Goal: Task Accomplishment & Management: Use online tool/utility

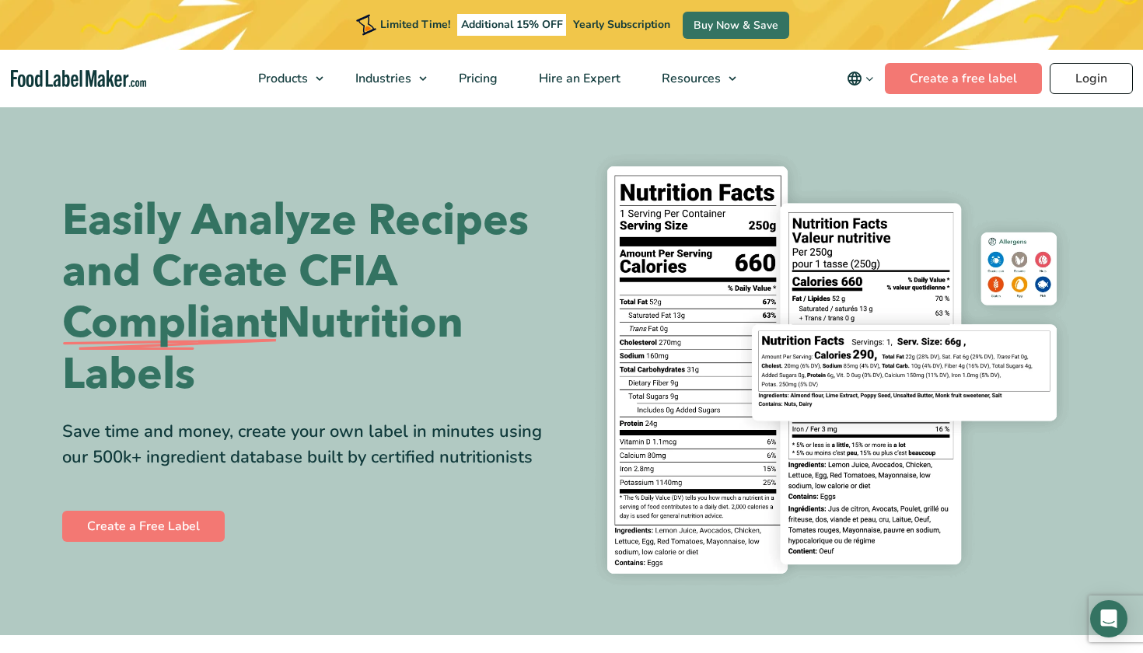
click at [1087, 88] on link "Login" at bounding box center [1091, 78] width 83 height 31
click at [1073, 76] on link "Login" at bounding box center [1091, 78] width 83 height 31
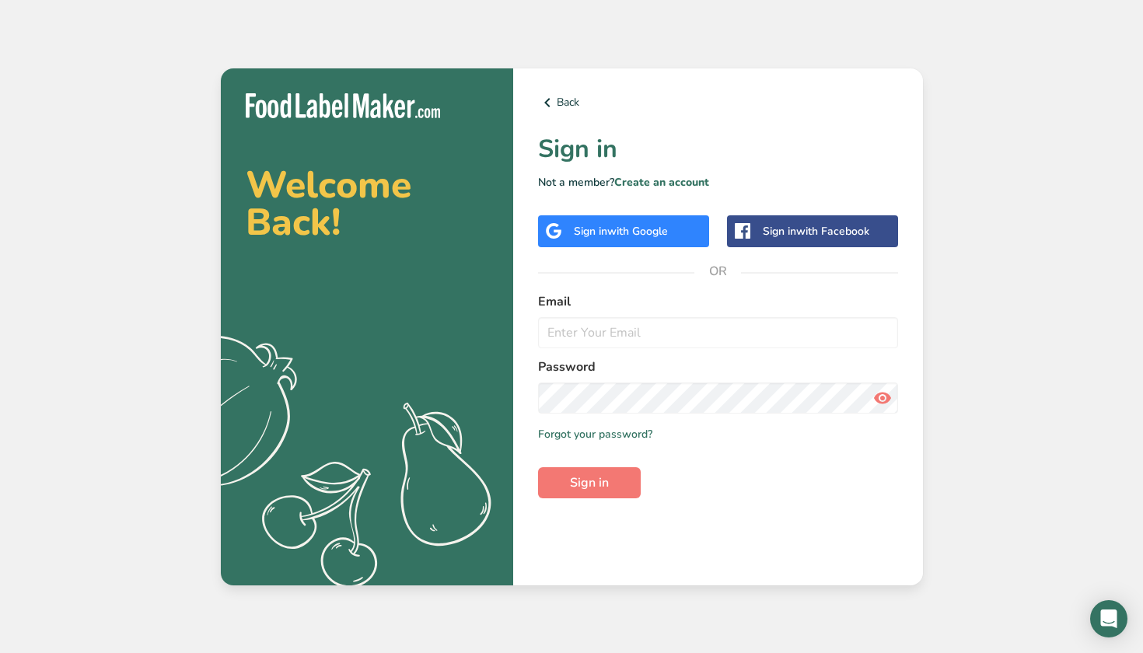
click at [1087, 88] on div "Welcome Back! .a{fill:#f5f3ed;} Back Sign in Not a member? Create an account Si…" at bounding box center [571, 326] width 1143 height 653
click at [552, 102] on icon at bounding box center [547, 103] width 19 height 28
type input "[EMAIL_ADDRESS][DOMAIN_NAME]"
click at [589, 482] on button "Sign in" at bounding box center [589, 482] width 103 height 31
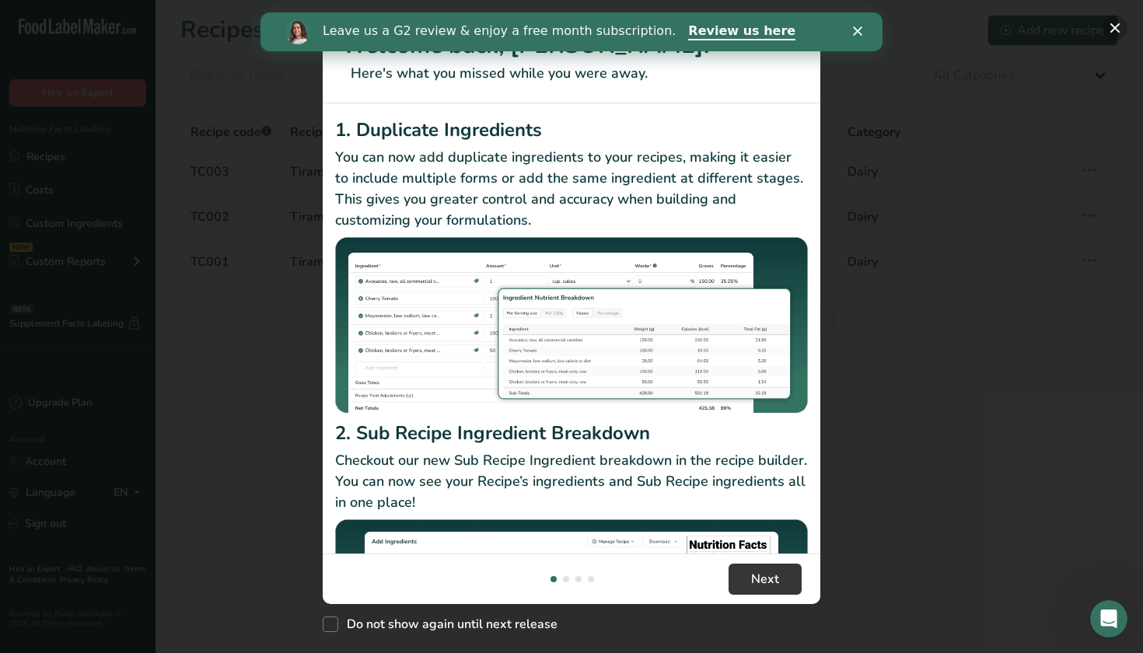
click at [1114, 26] on button "New Features" at bounding box center [1115, 28] width 25 height 25
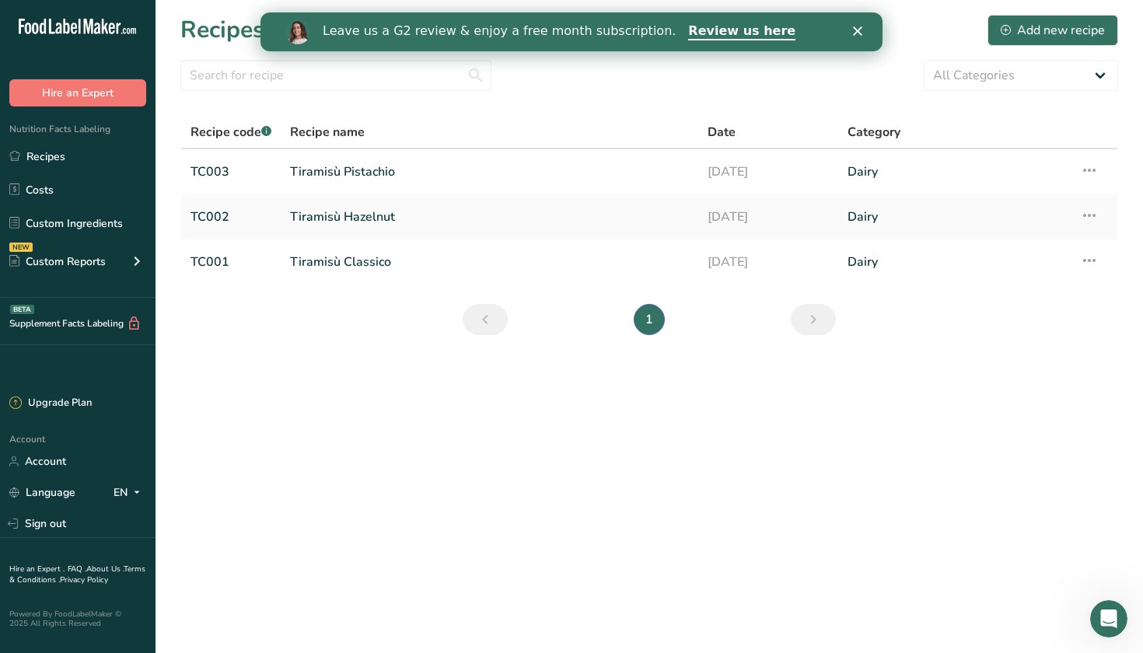
click at [862, 25] on div "Leave us a G2 review & enjoy a free month subscription. Review us here" at bounding box center [572, 32] width 622 height 26
click at [861, 34] on polygon "Close" at bounding box center [857, 30] width 9 height 9
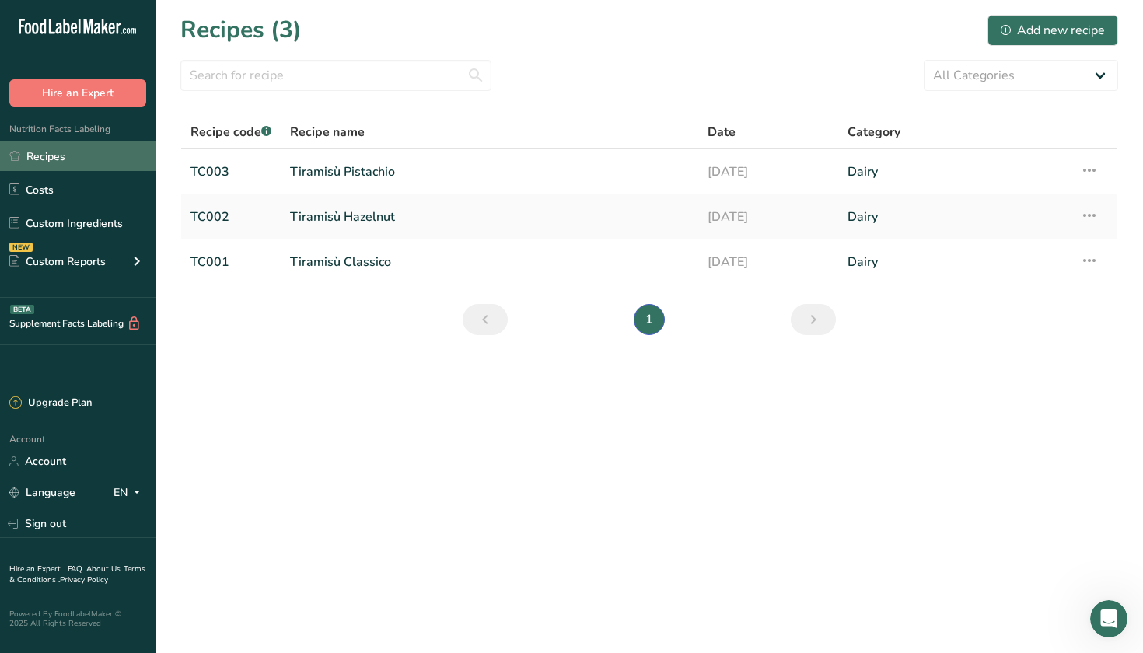
click at [41, 158] on link "Recipes" at bounding box center [78, 157] width 156 height 30
click at [389, 283] on td "Tiramisù Classico" at bounding box center [490, 262] width 418 height 45
click at [420, 260] on link "Tiramisù Classico" at bounding box center [489, 262] width 399 height 33
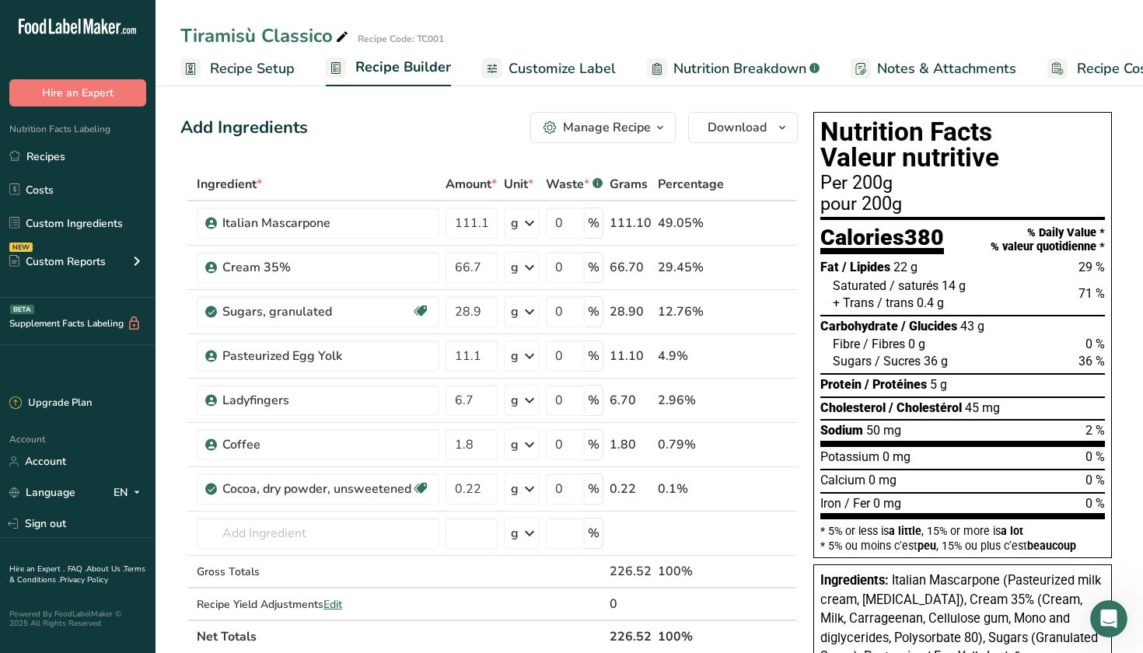
click at [663, 132] on icon "button" at bounding box center [660, 127] width 12 height 19
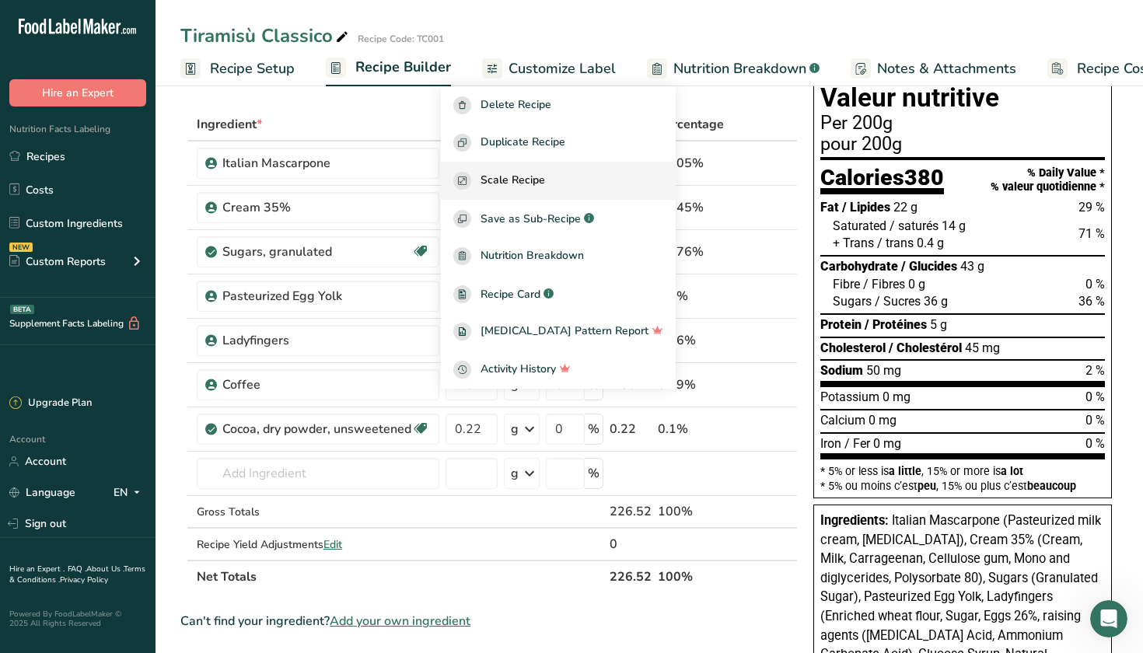
scroll to position [27, 0]
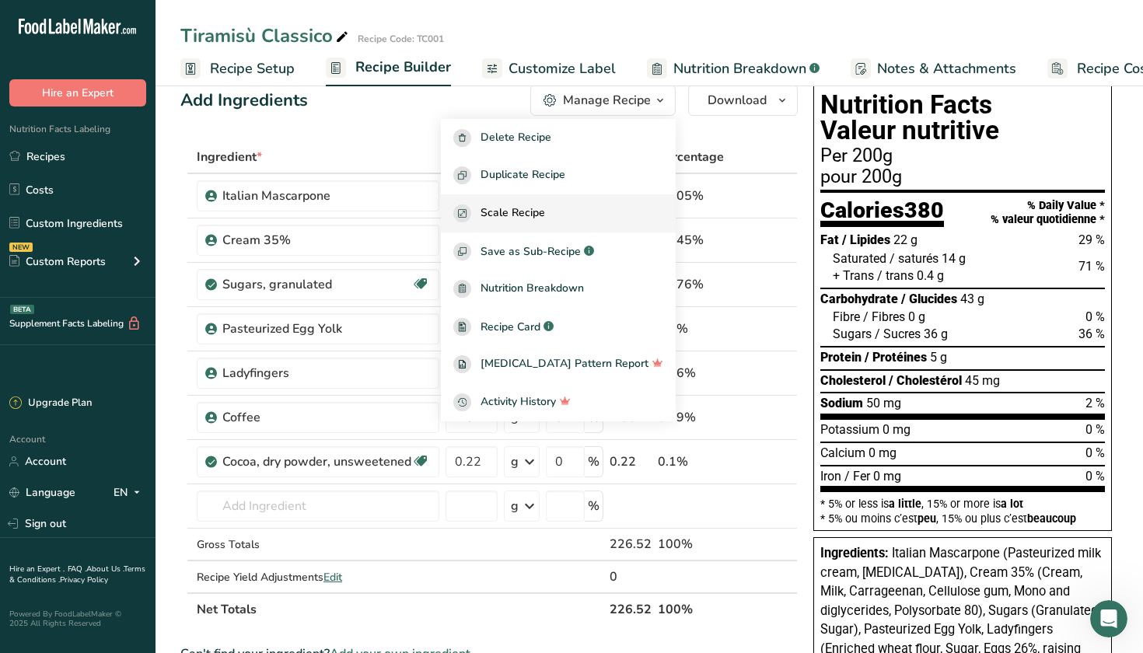
click at [545, 215] on span "Scale Recipe" at bounding box center [513, 214] width 65 height 18
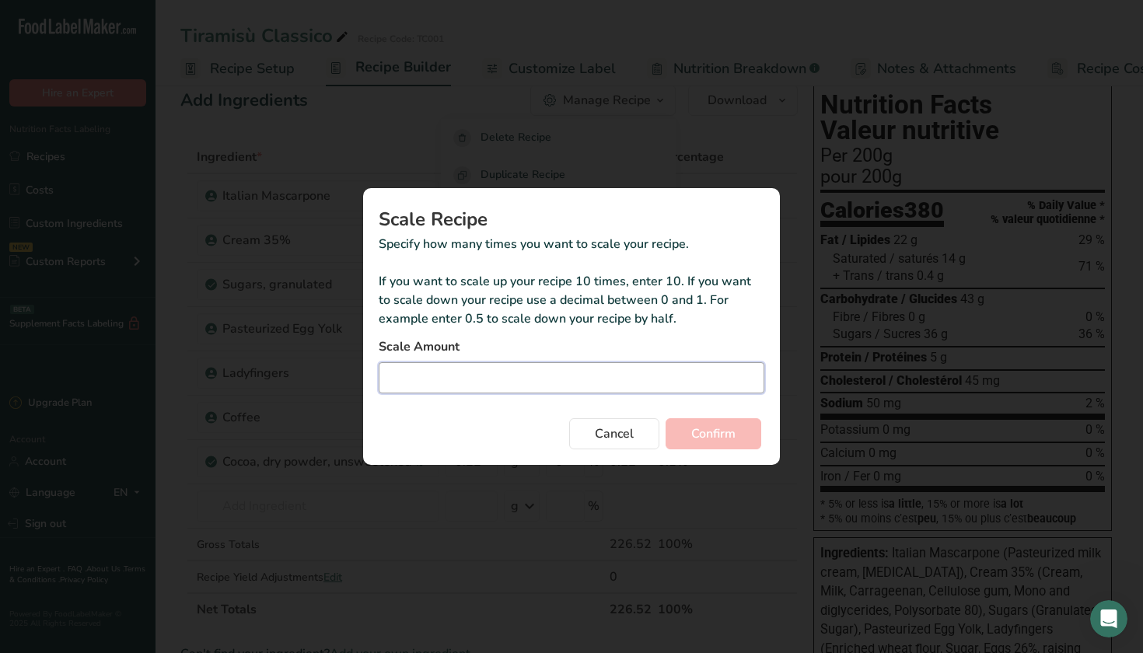
click at [438, 383] on input "Duplicate recipe modal" at bounding box center [572, 377] width 386 height 31
type input "0.5"
click at [702, 435] on span "Confirm" at bounding box center [714, 434] width 44 height 19
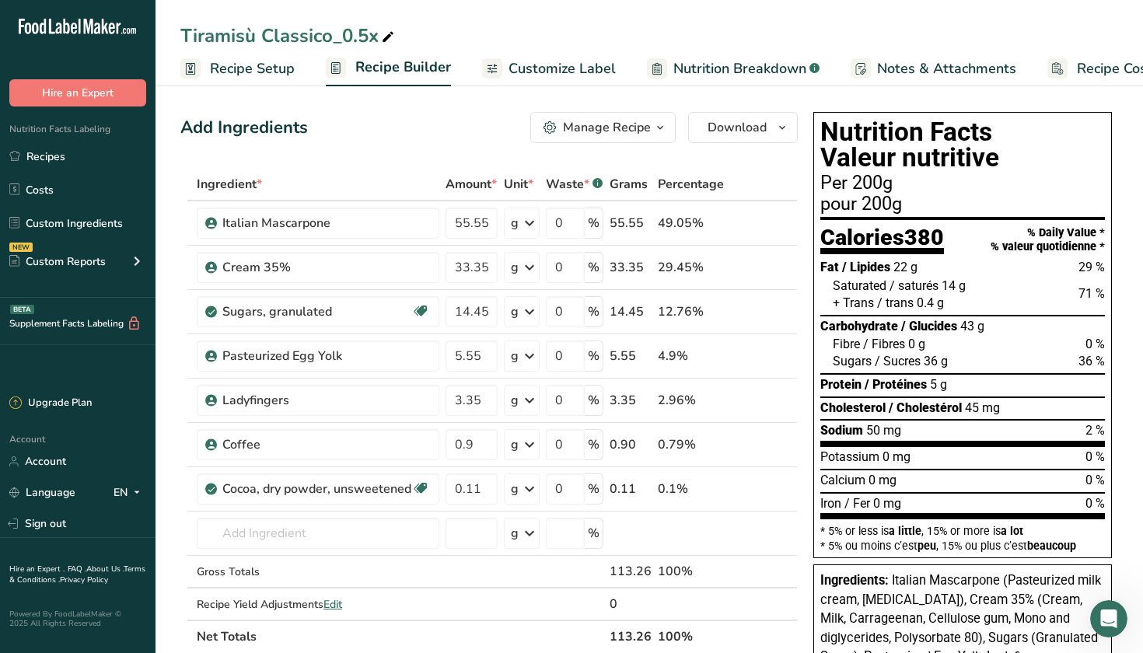
click at [605, 77] on span "Customize Label" at bounding box center [562, 68] width 107 height 21
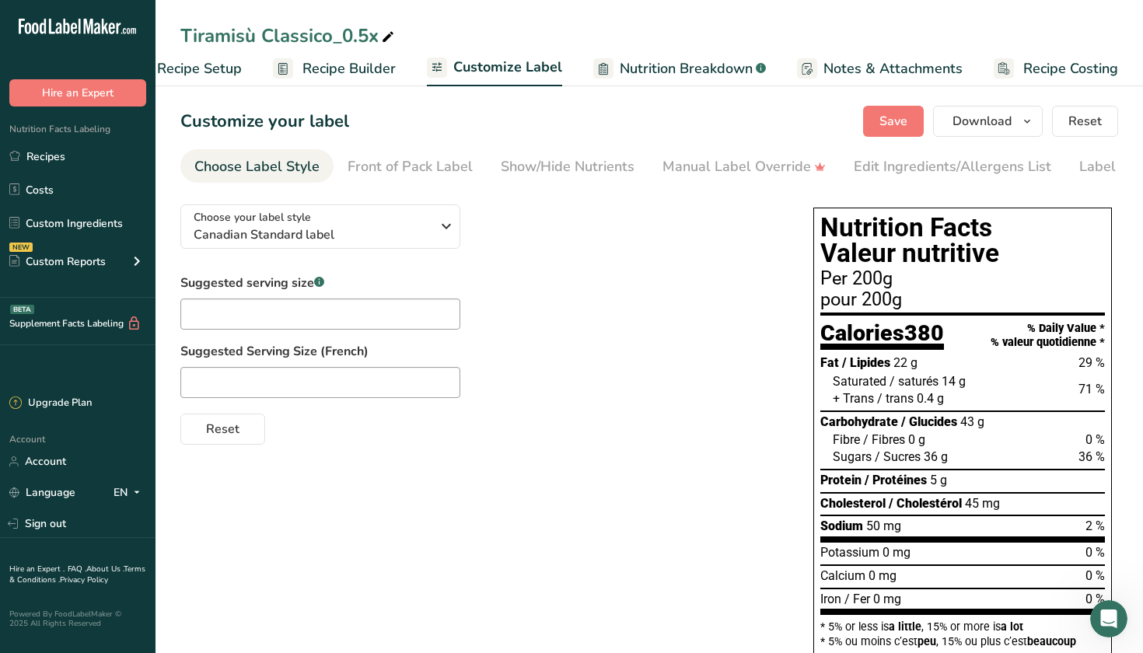
click at [228, 73] on span "Recipe Setup" at bounding box center [199, 68] width 85 height 21
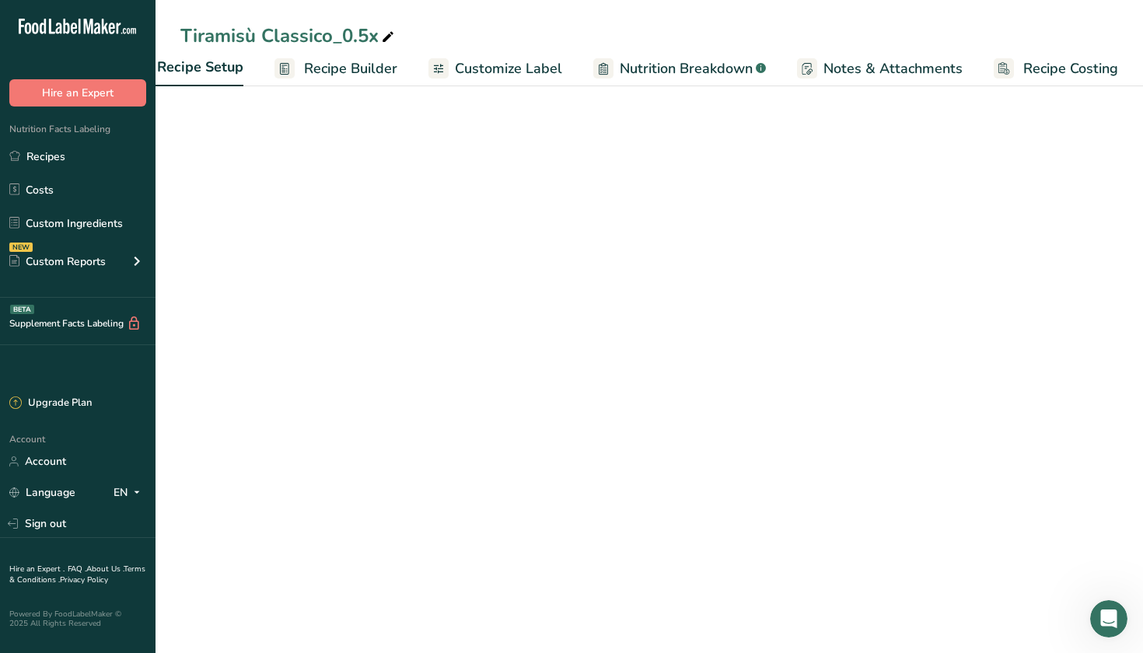
scroll to position [0, 5]
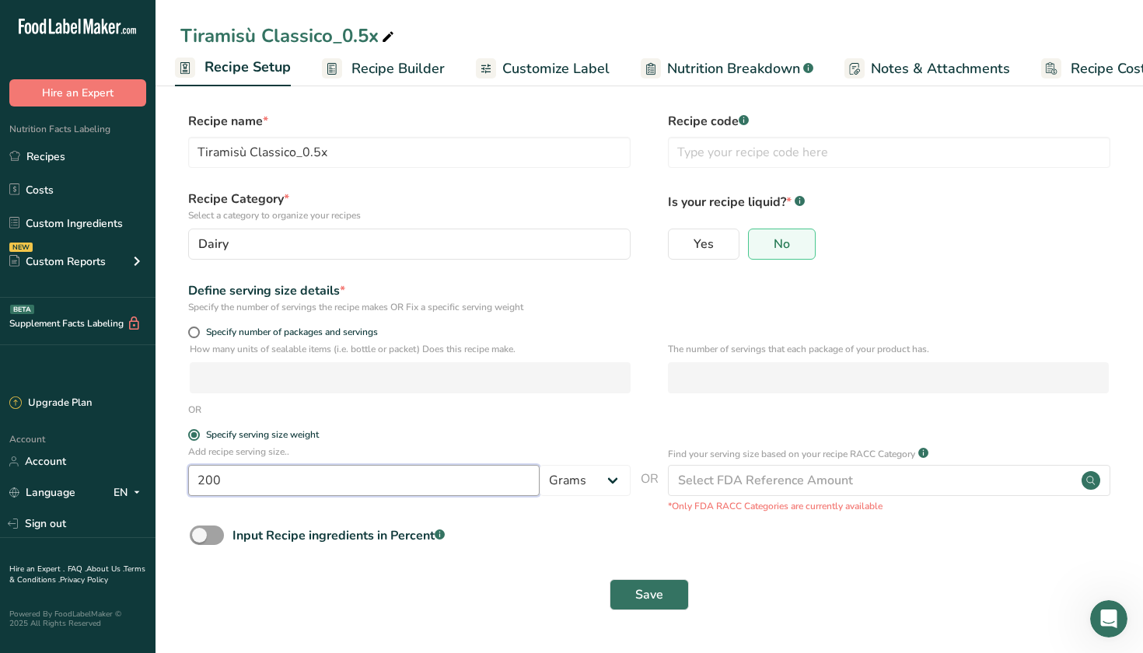
click at [307, 487] on input "200" at bounding box center [364, 480] width 352 height 31
type input "2"
type input "100"
click at [663, 587] on span "Save" at bounding box center [650, 595] width 28 height 19
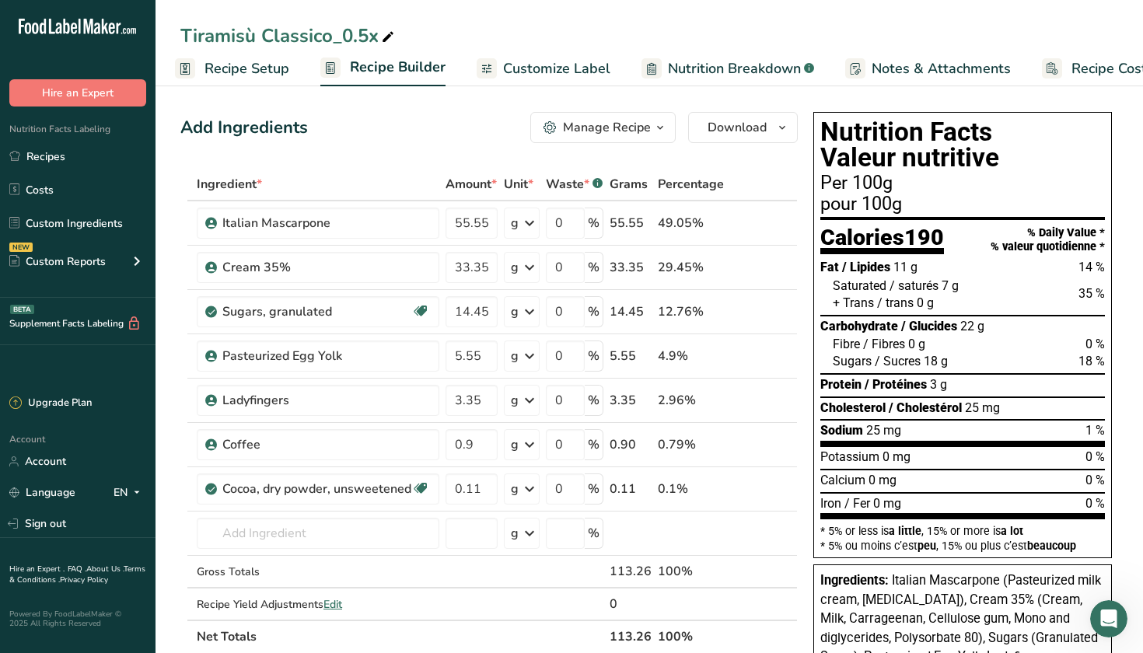
click at [661, 117] on button "Manage Recipe" at bounding box center [603, 127] width 145 height 31
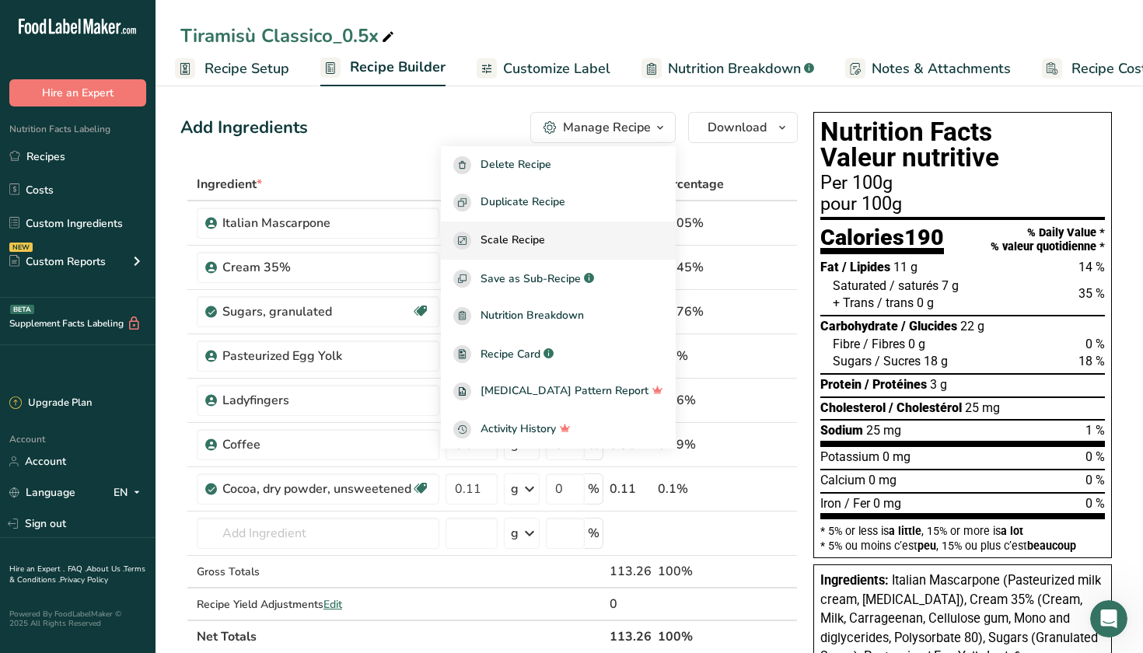
click at [545, 234] on span "Scale Recipe" at bounding box center [513, 241] width 65 height 18
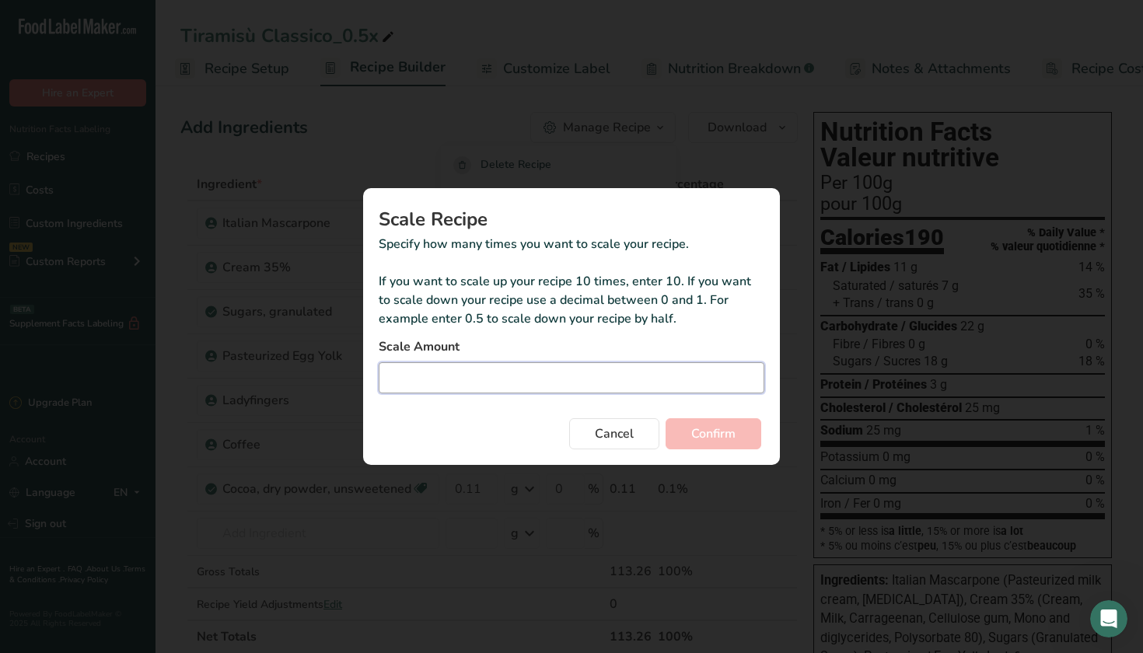
click at [513, 387] on input "Duplicate recipe modal" at bounding box center [572, 377] width 386 height 31
type input "1"
click at [742, 447] on button "Confirm" at bounding box center [714, 433] width 96 height 31
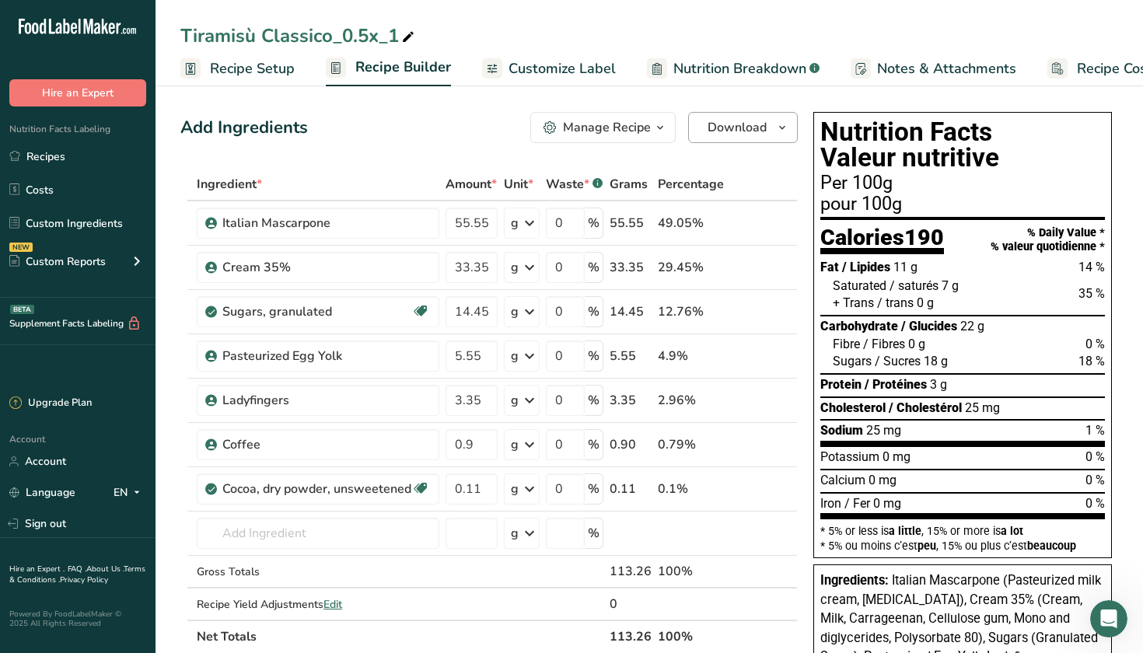
click at [779, 123] on icon "button" at bounding box center [782, 127] width 12 height 19
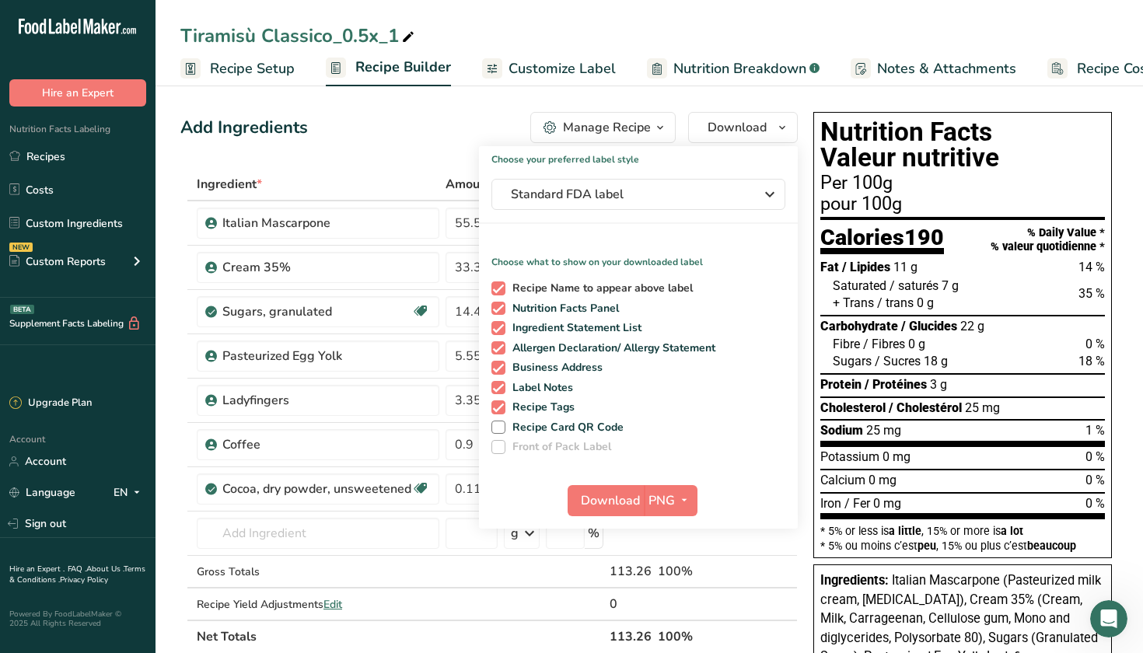
click at [499, 283] on span at bounding box center [499, 289] width 14 height 14
click at [499, 283] on input "Recipe Name to appear above label" at bounding box center [497, 288] width 10 height 10
checkbox input "false"
click at [574, 202] on span "Standard FDA label" at bounding box center [627, 194] width 233 height 19
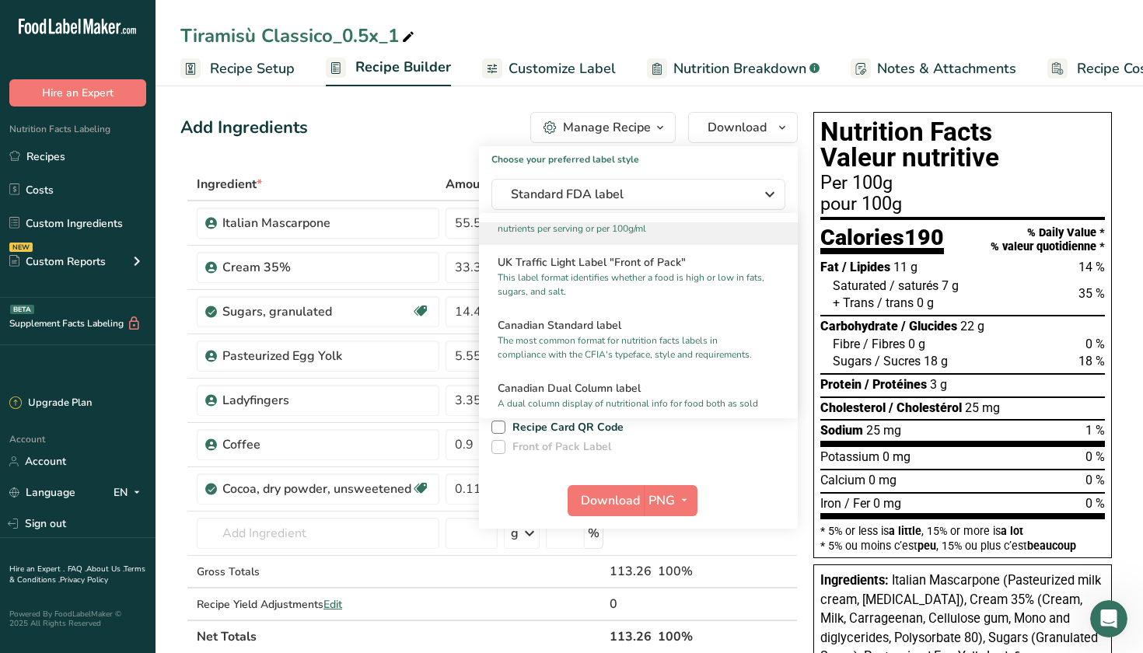
scroll to position [555, 0]
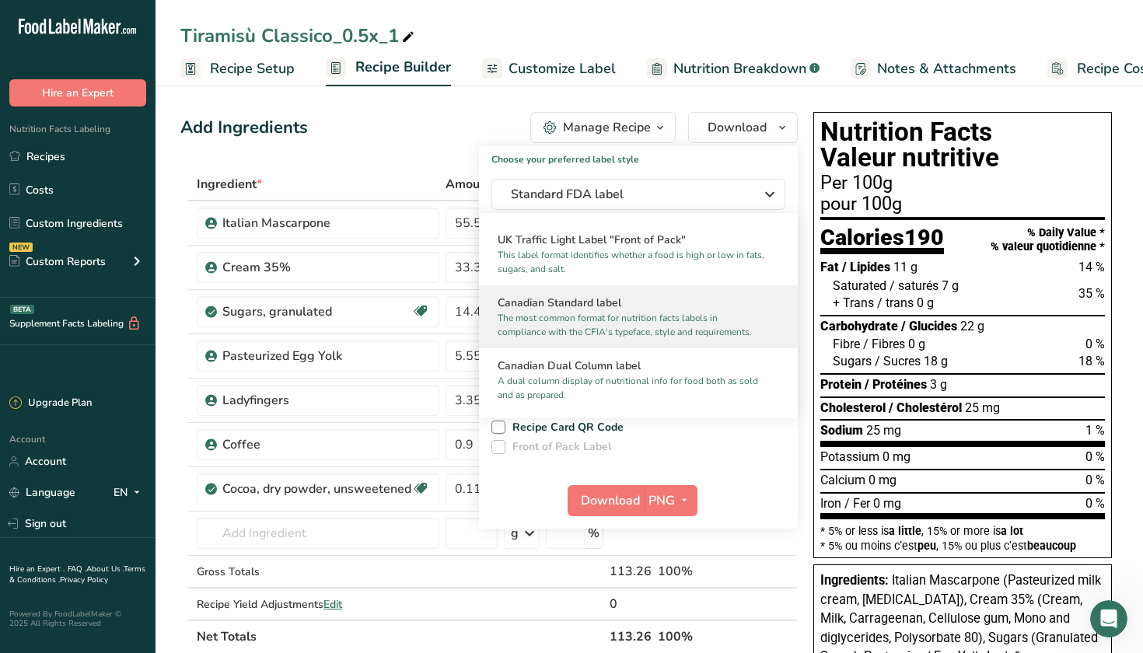
click at [556, 317] on p "The most common format for nutrition facts labels in compliance with the CFIA's…" at bounding box center [632, 325] width 268 height 28
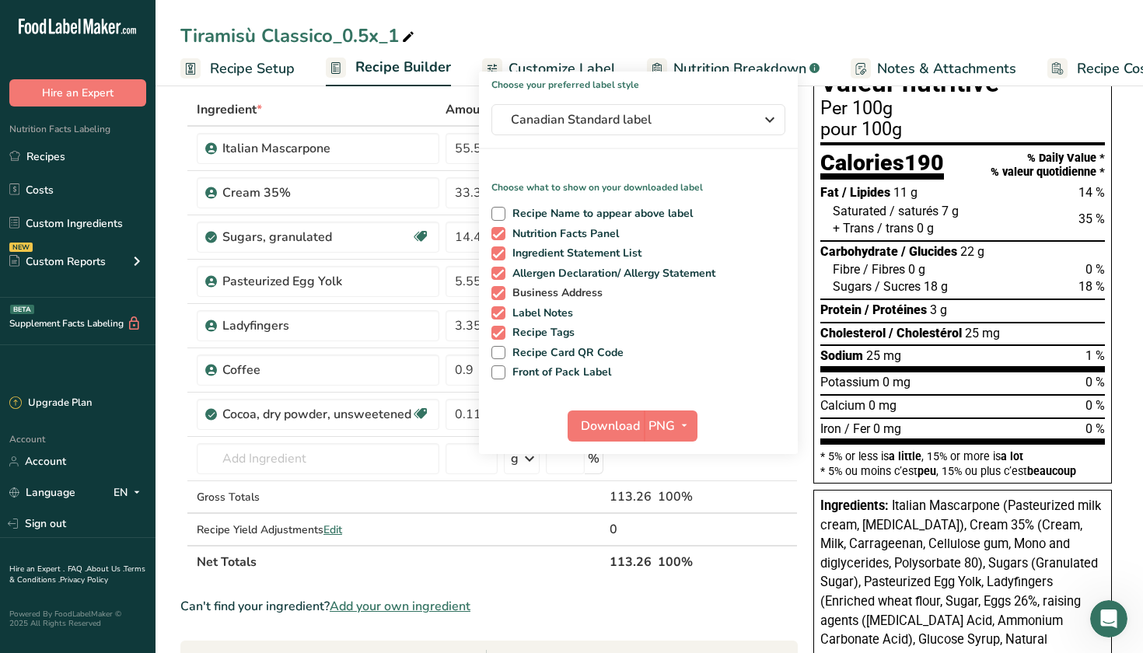
scroll to position [75, 0]
click at [499, 291] on span at bounding box center [499, 292] width 14 height 14
click at [499, 291] on input "Business Address" at bounding box center [497, 292] width 10 height 10
checkbox input "false"
click at [501, 334] on span at bounding box center [499, 332] width 14 height 14
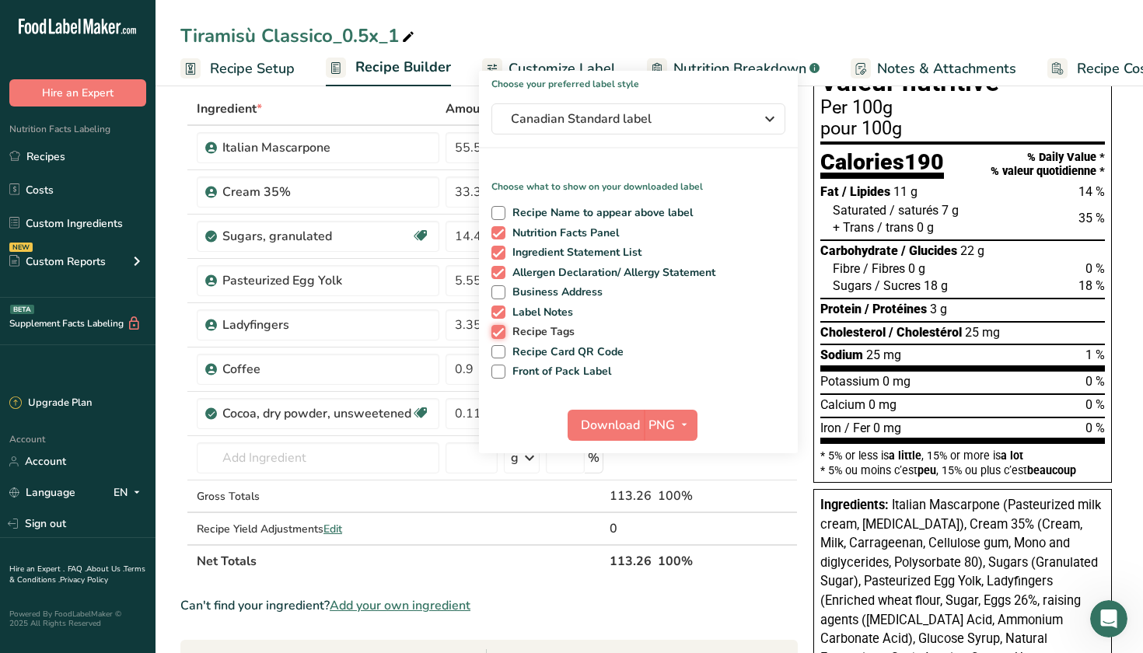
click at [501, 334] on input "Recipe Tags" at bounding box center [497, 332] width 10 height 10
checkbox input "false"
click at [613, 426] on span "Download" at bounding box center [610, 425] width 59 height 19
click at [714, 511] on td "100%" at bounding box center [691, 497] width 72 height 33
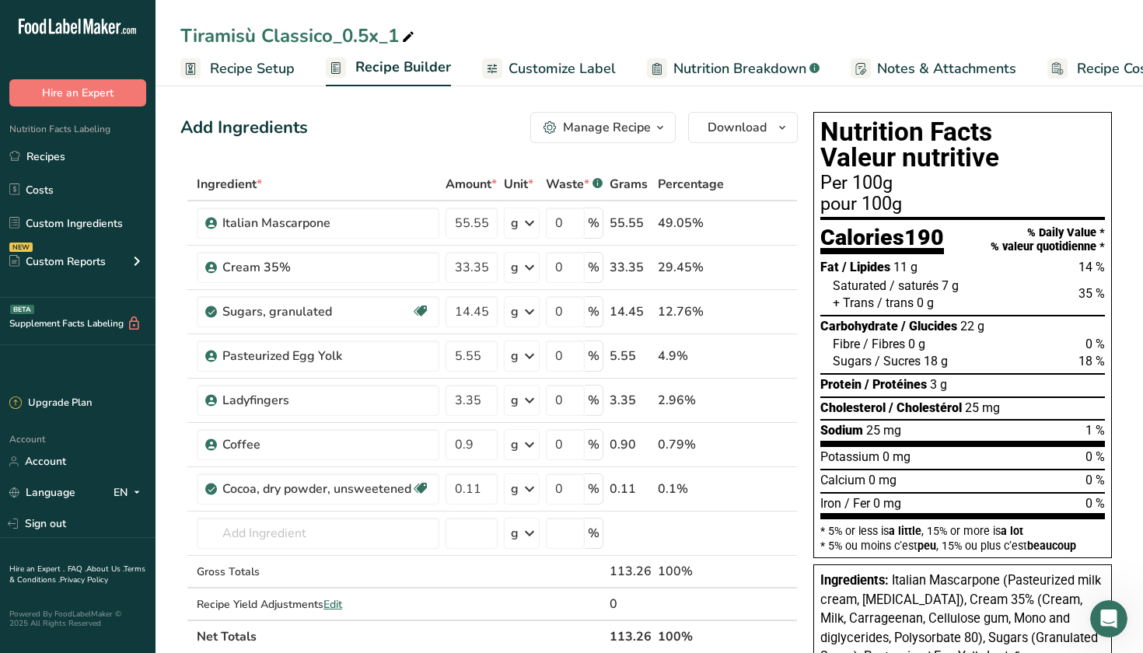
scroll to position [0, 0]
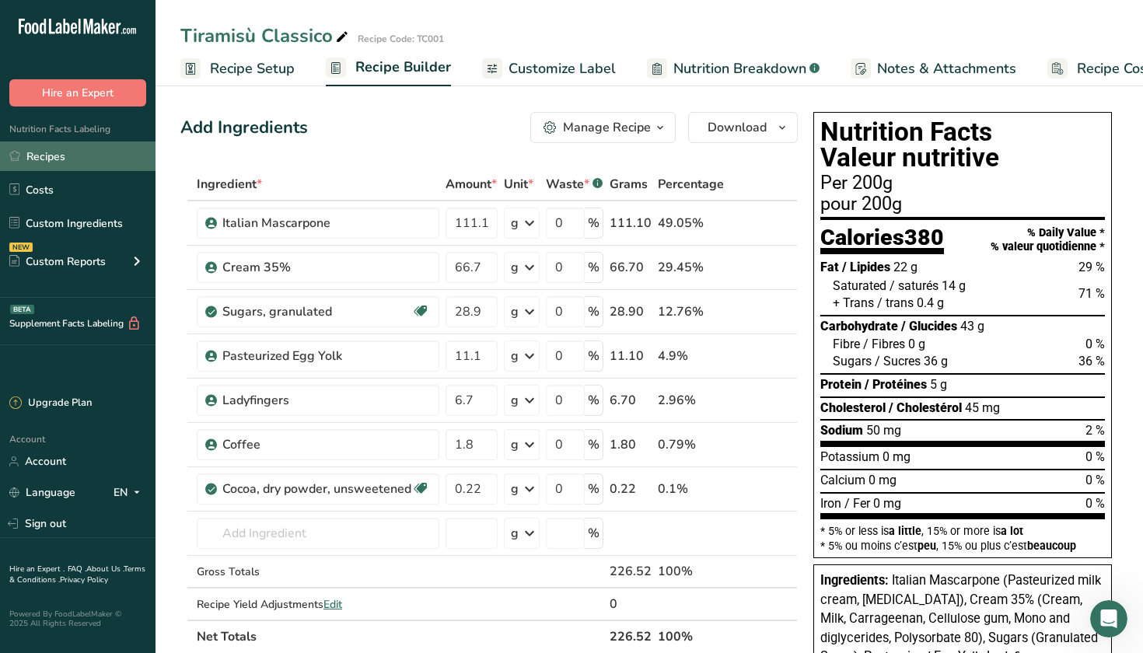
click at [74, 154] on link "Recipes" at bounding box center [78, 157] width 156 height 30
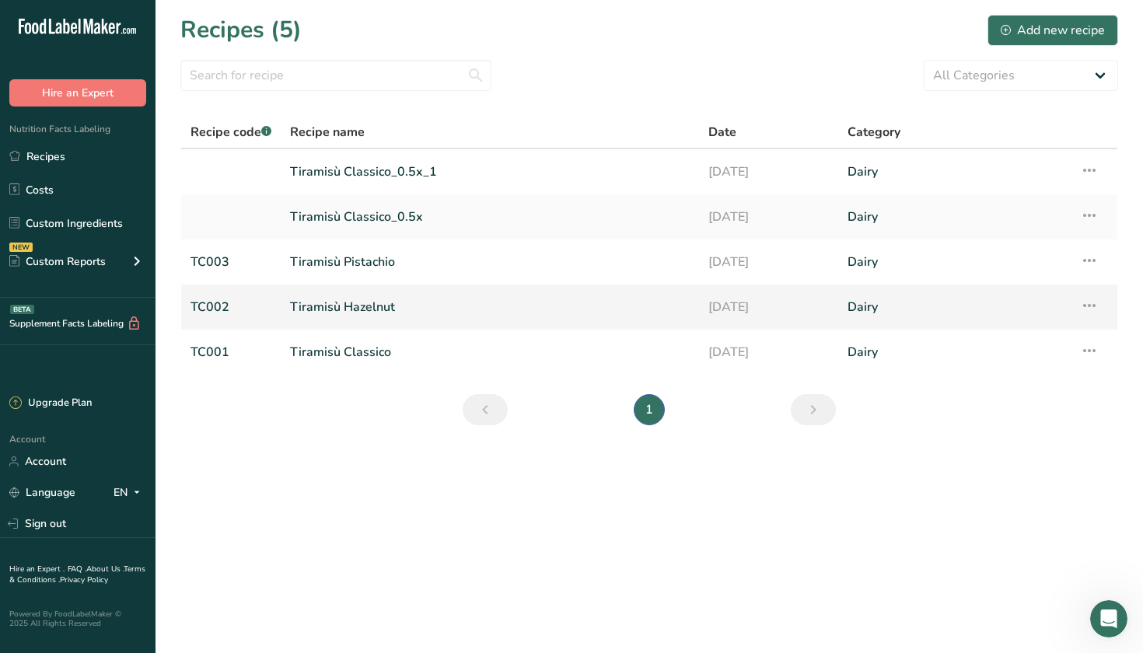
click at [451, 305] on link "Tiramisù Hazelnut" at bounding box center [490, 307] width 400 height 33
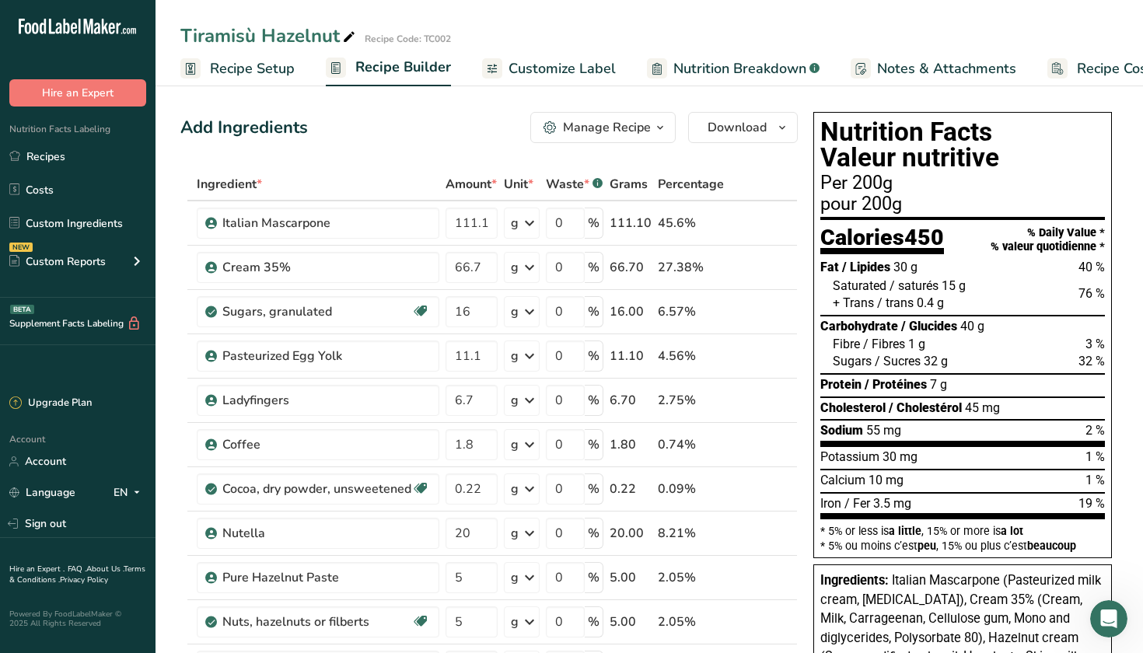
click at [272, 68] on span "Recipe Setup" at bounding box center [252, 68] width 85 height 21
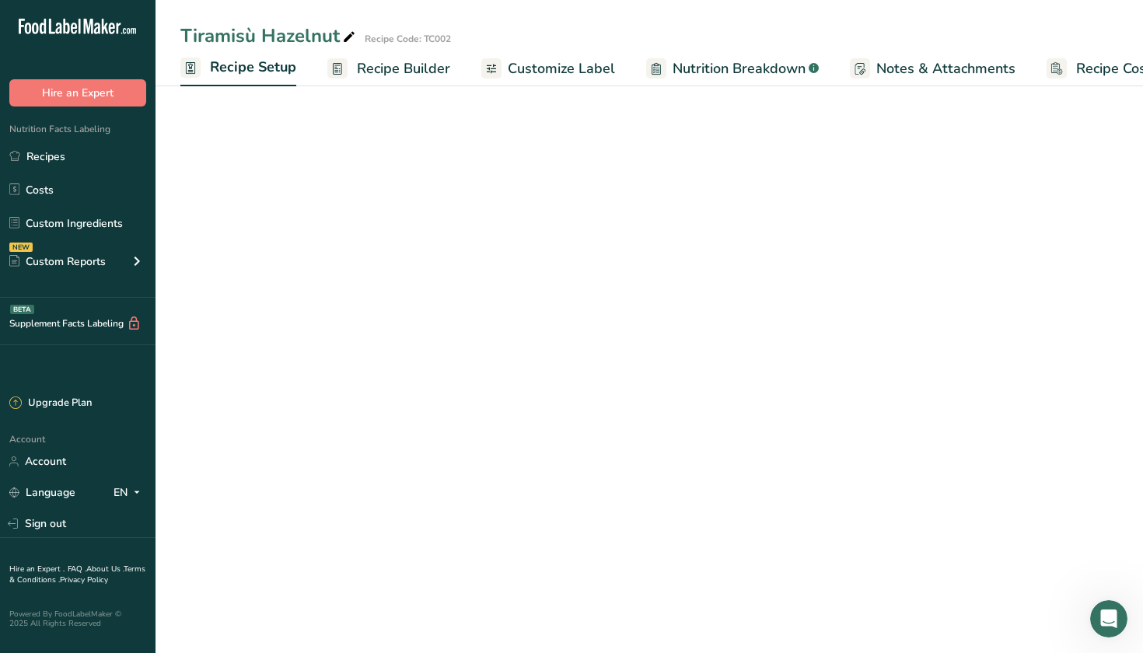
scroll to position [0, 5]
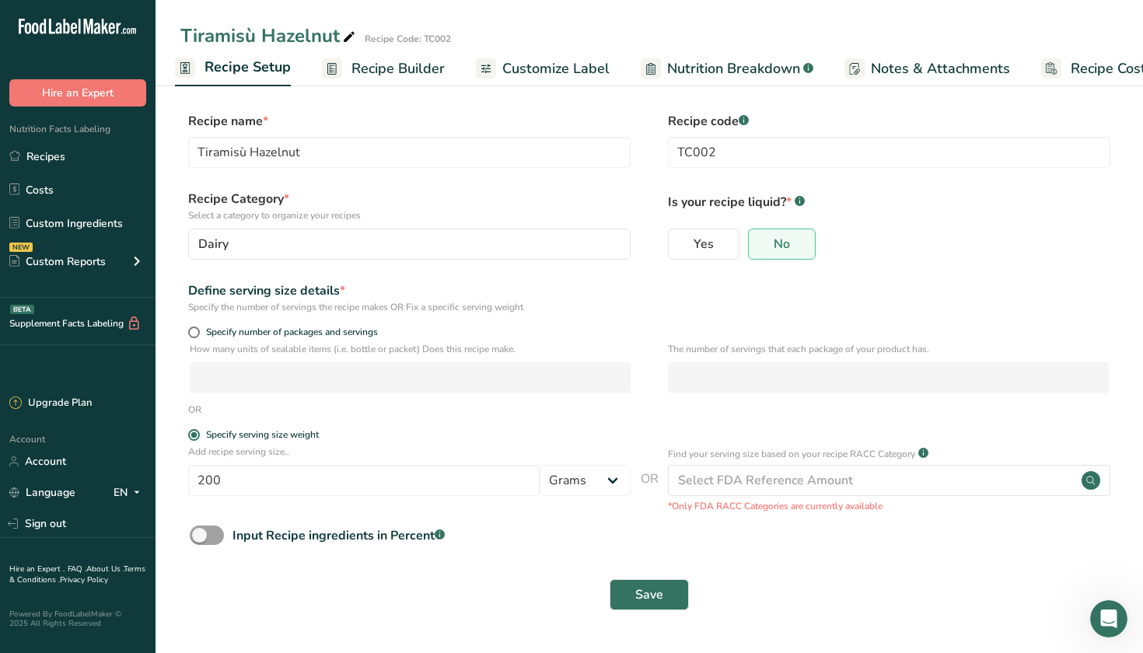
click at [425, 500] on div "Add recipe serving size.. 200 Grams kg mg mcg lb oz l mL fl oz tbsp tsp cup qt …" at bounding box center [409, 474] width 443 height 59
click at [428, 465] on input "200" at bounding box center [364, 480] width 352 height 31
type input "100"
click at [654, 586] on span "Save" at bounding box center [650, 595] width 28 height 19
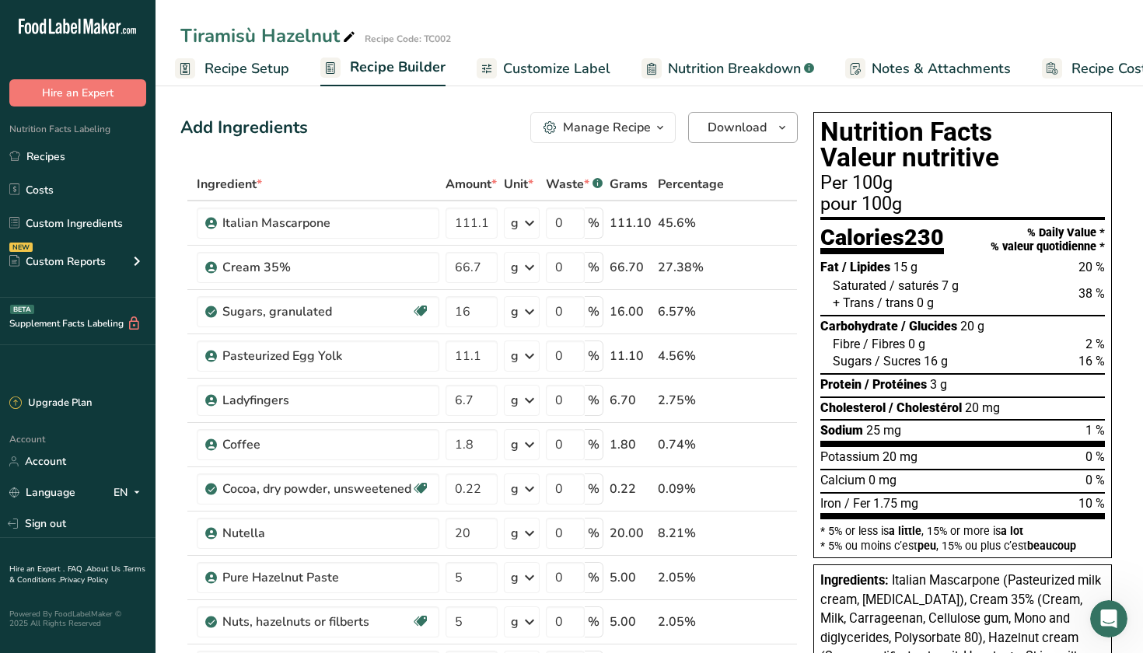
click at [778, 128] on icon "button" at bounding box center [782, 127] width 12 height 19
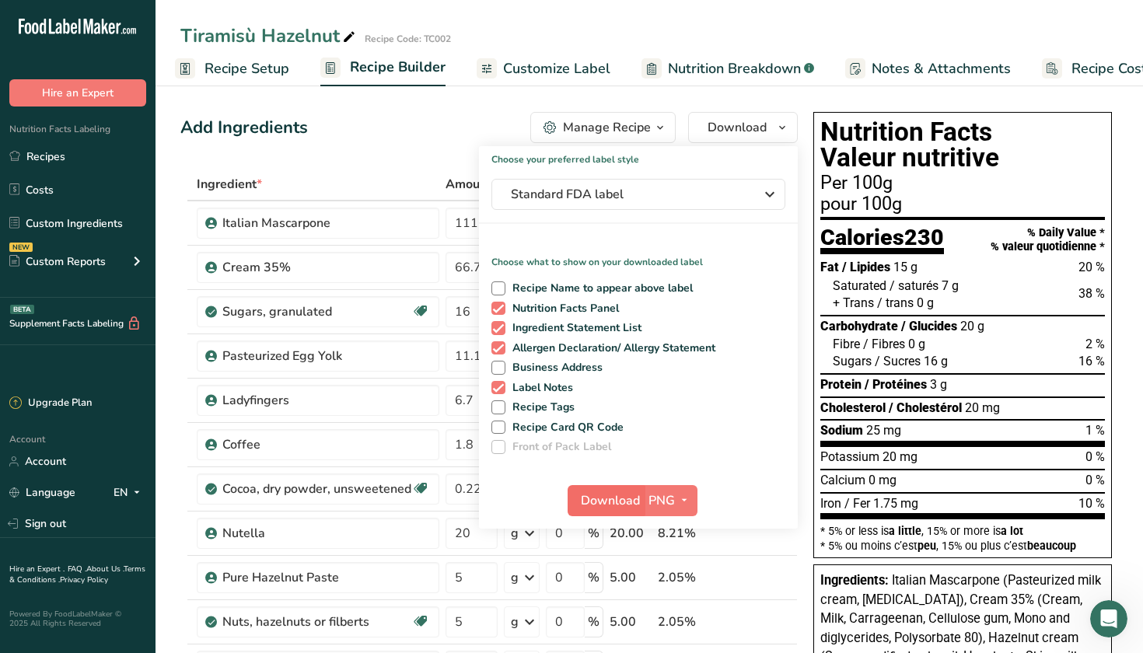
click at [629, 493] on span "Download" at bounding box center [610, 501] width 59 height 19
click at [626, 194] on span "Standard FDA label" at bounding box center [627, 194] width 233 height 19
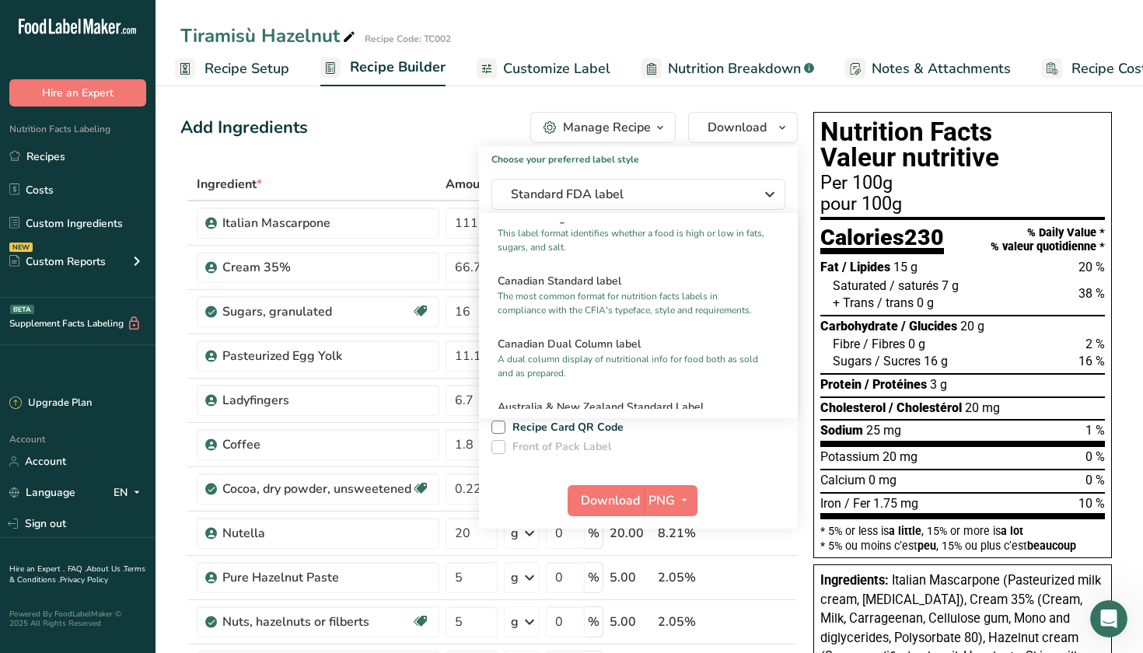
scroll to position [580, 0]
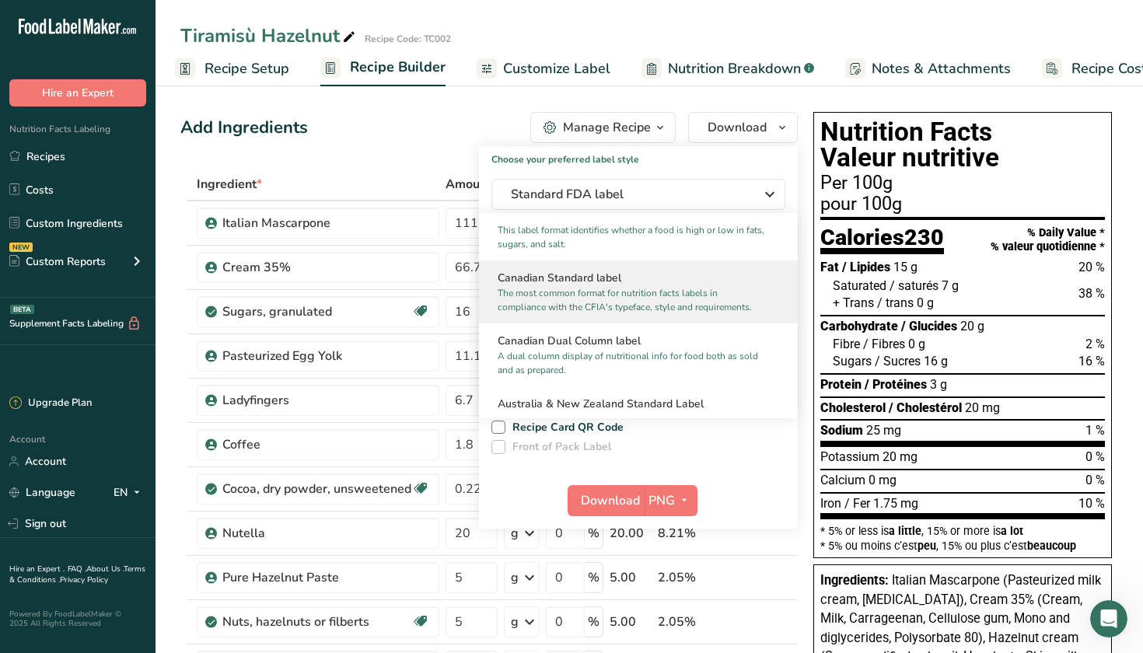
click at [581, 291] on p "The most common format for nutrition facts labels in compliance with the CFIA's…" at bounding box center [632, 300] width 268 height 28
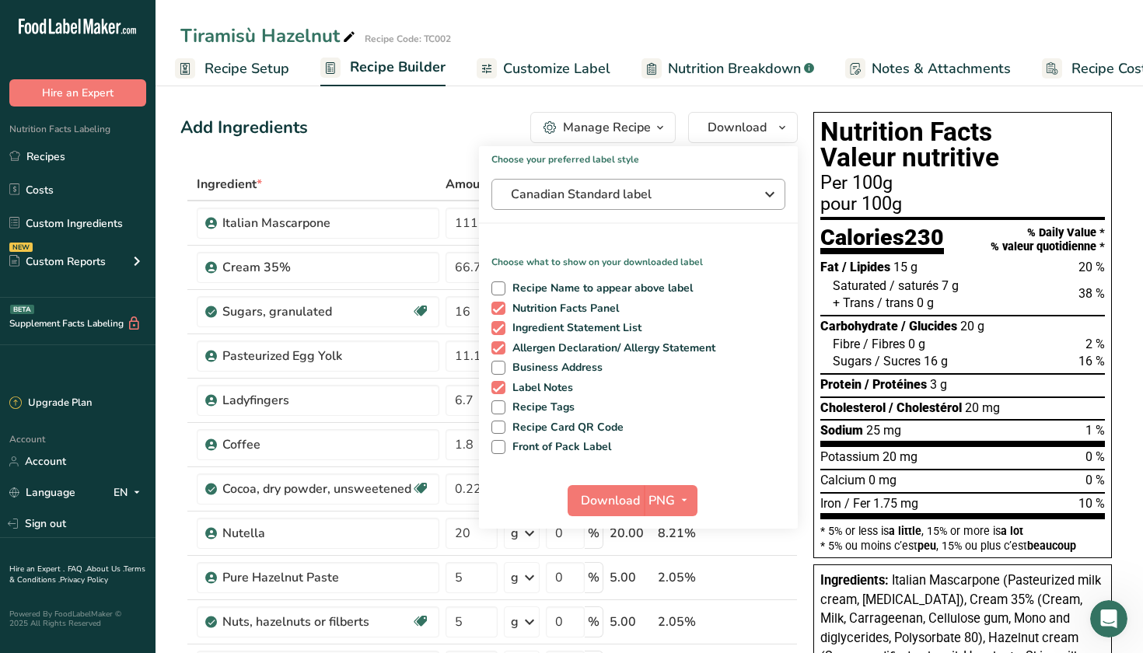
click at [702, 187] on span "Canadian Standard label" at bounding box center [627, 194] width 233 height 19
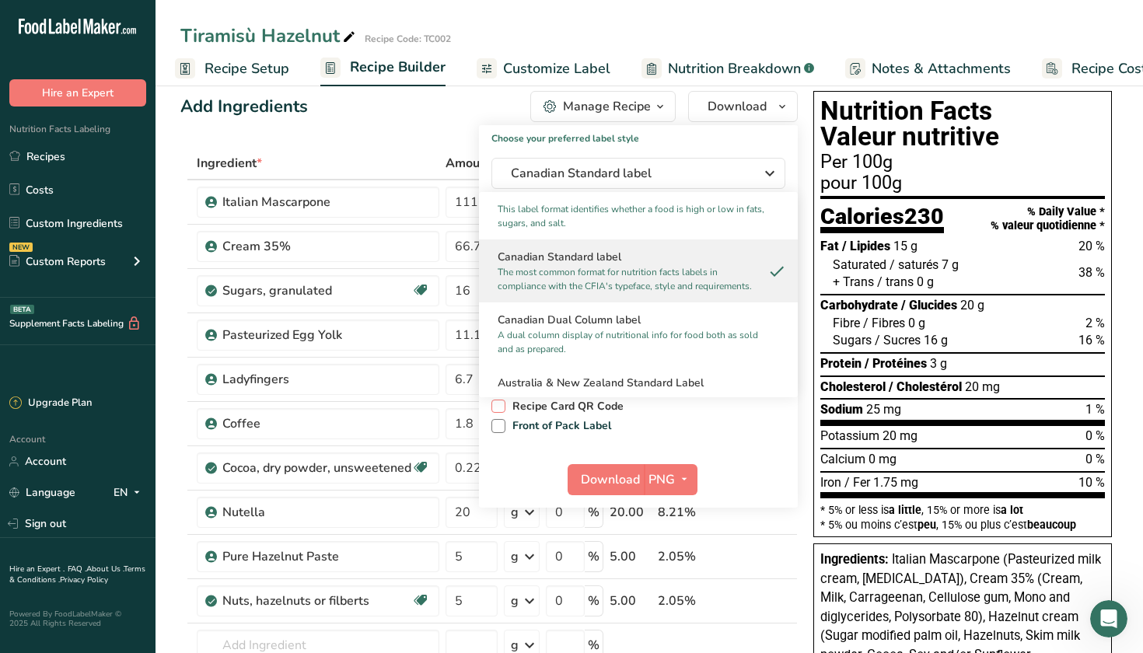
scroll to position [23, 0]
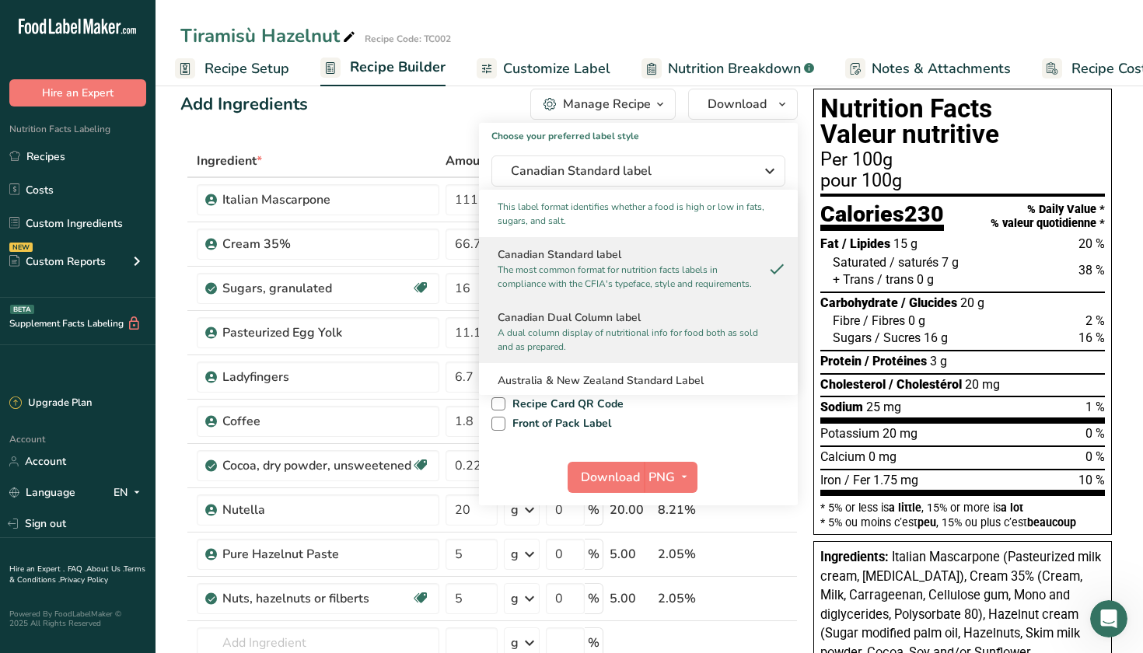
click at [588, 345] on p "A dual column display of nutritional info for food both as sold and as prepared." at bounding box center [632, 340] width 268 height 28
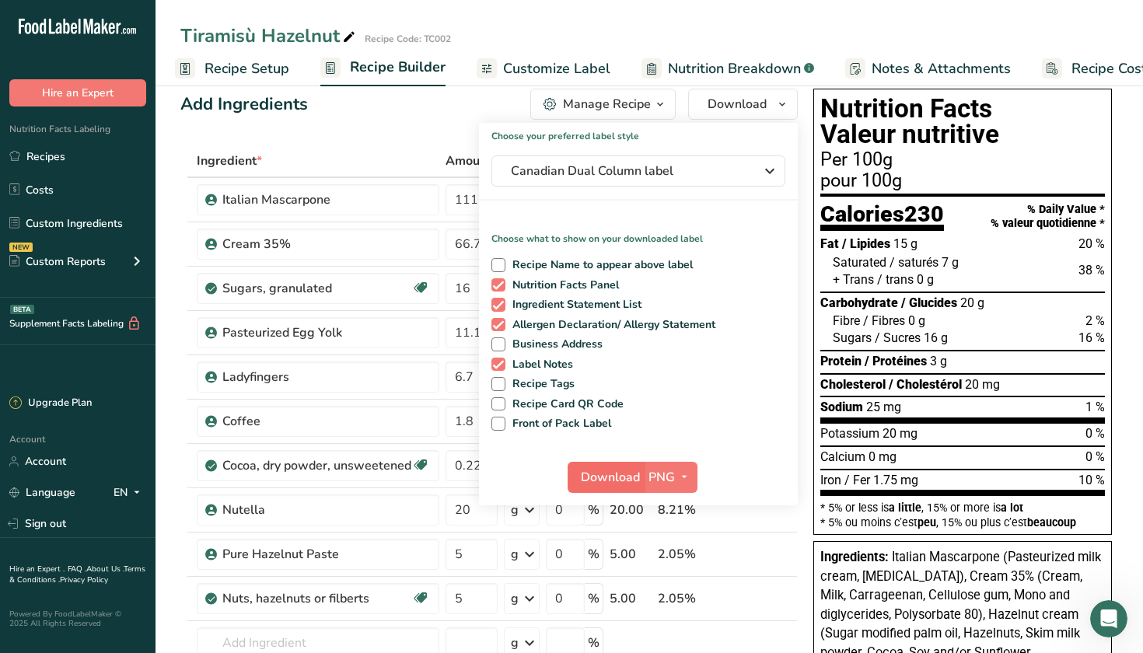
click at [611, 462] on button "Download" at bounding box center [606, 477] width 76 height 31
click at [583, 177] on span "Canadian Dual Column label" at bounding box center [627, 171] width 233 height 19
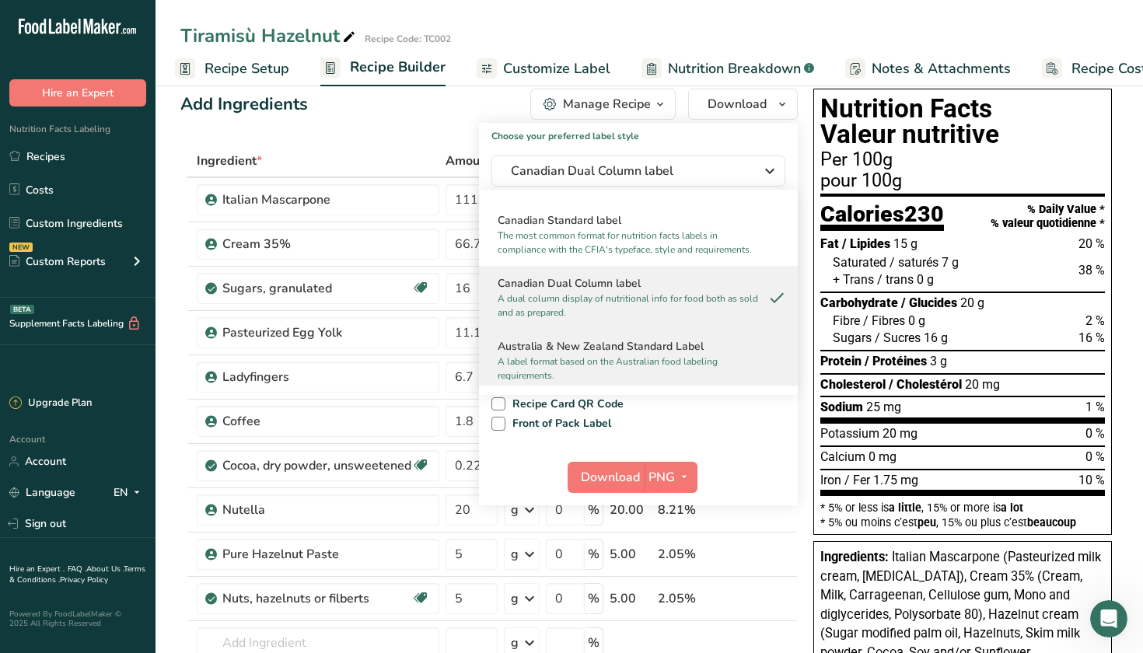
scroll to position [602, 0]
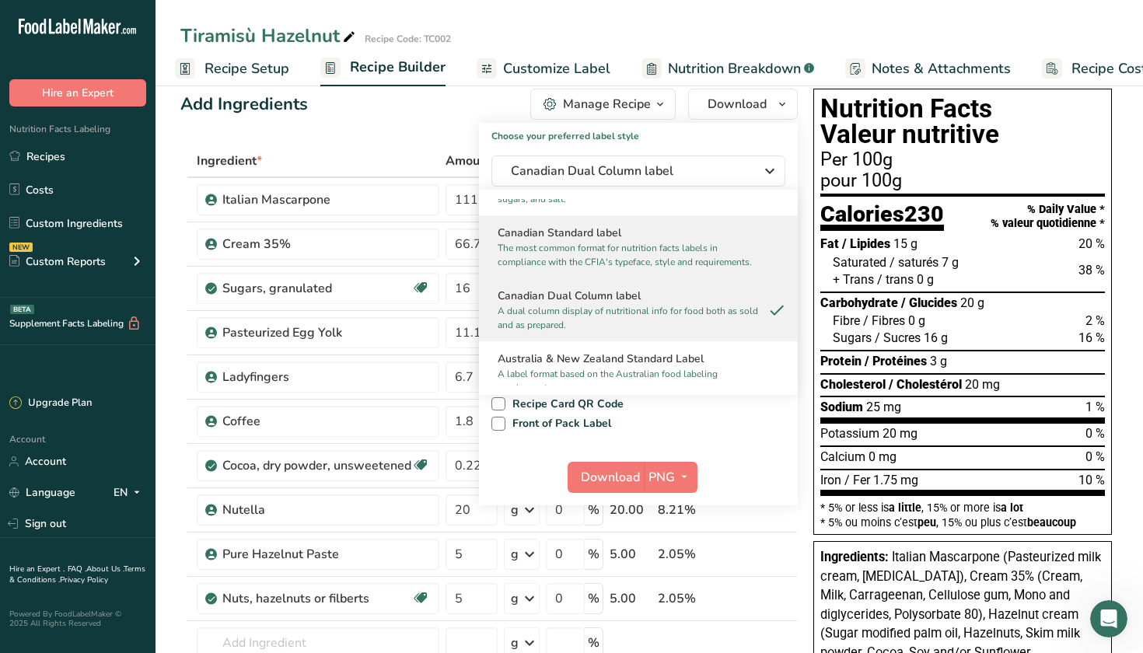
click at [587, 267] on p "The most common format for nutrition facts labels in compliance with the CFIA's…" at bounding box center [632, 255] width 268 height 28
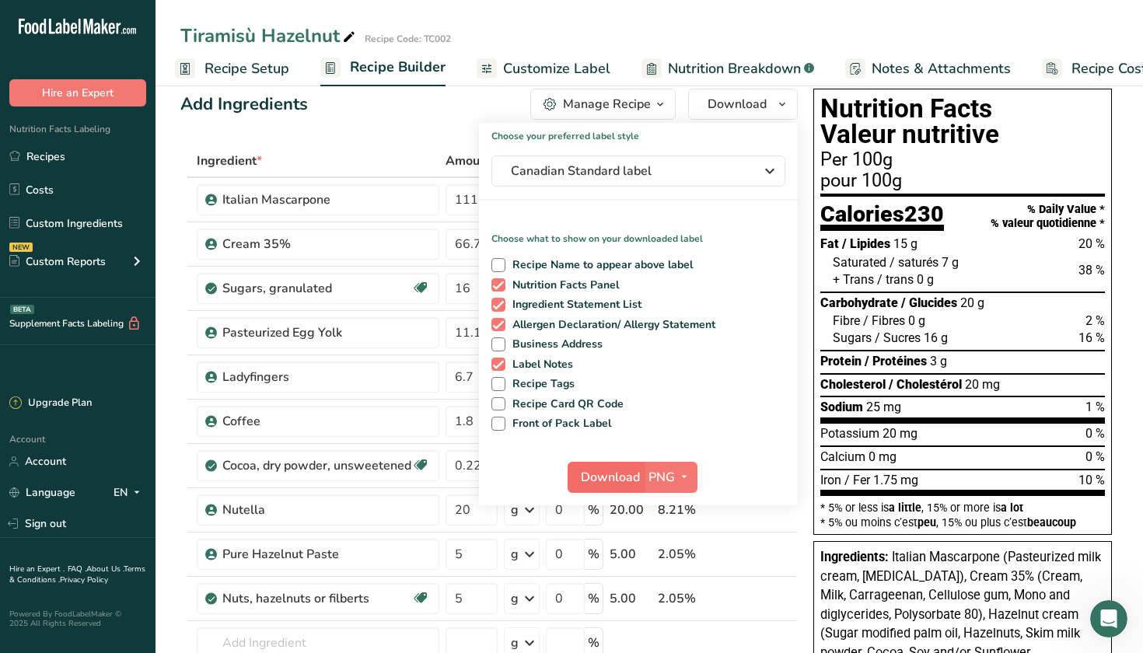
click at [631, 473] on span "Download" at bounding box center [610, 477] width 59 height 19
click at [381, 113] on div "Add Ingredients Manage Recipe Delete Recipe Duplicate Recipe Scale Recipe Save …" at bounding box center [489, 104] width 618 height 31
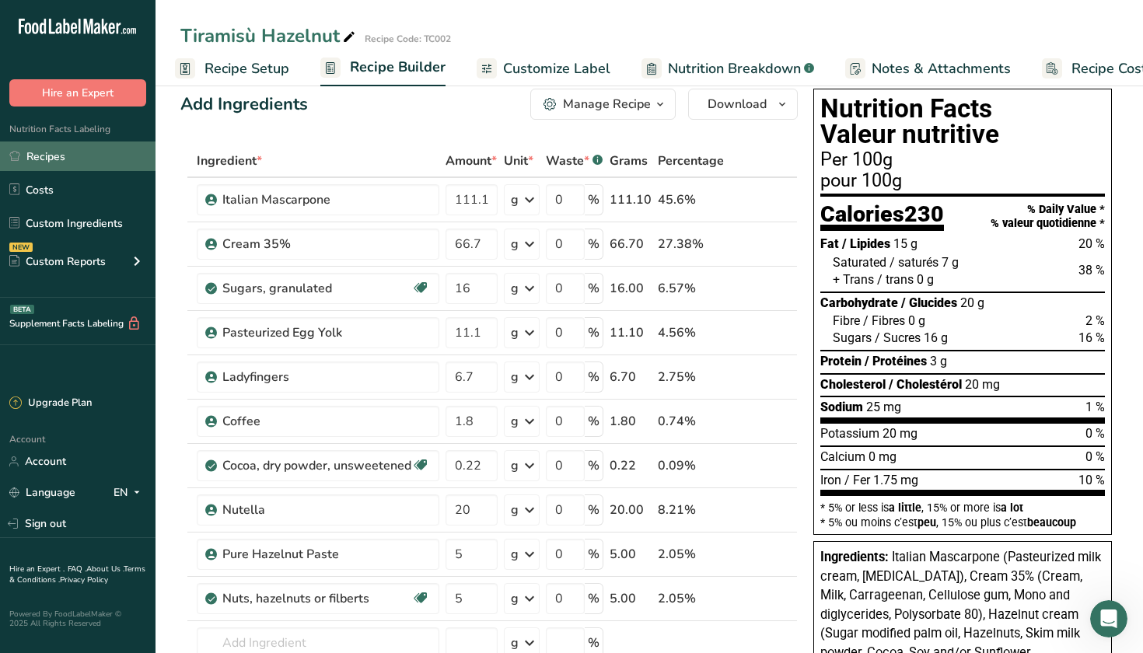
click at [71, 167] on link "Recipes" at bounding box center [78, 157] width 156 height 30
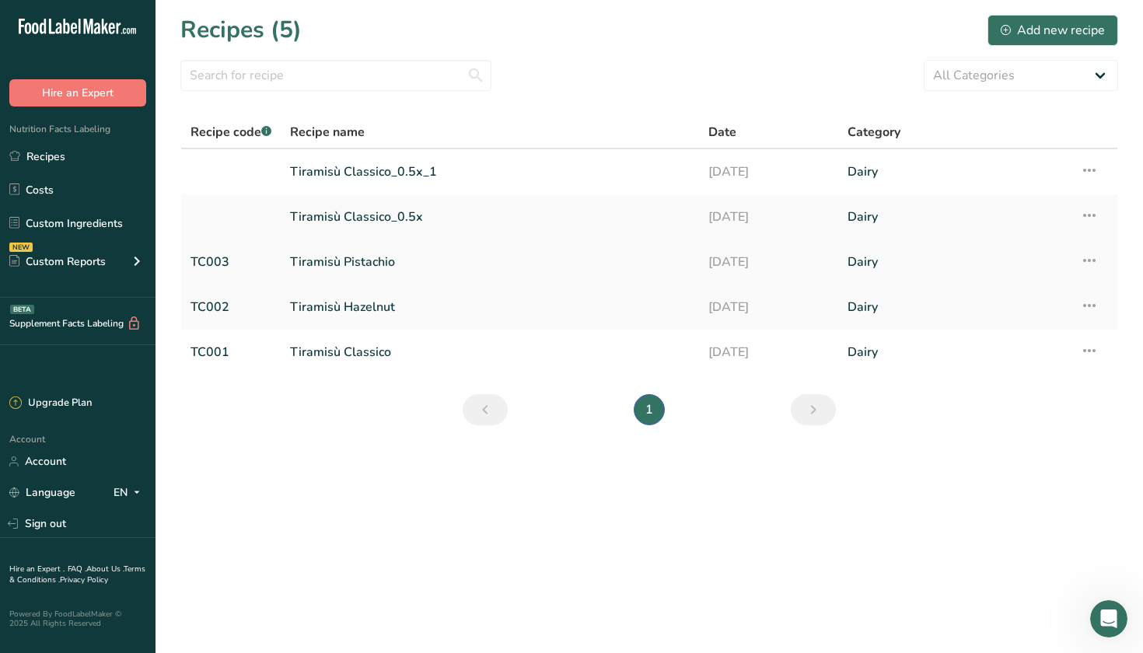
click at [398, 261] on link "Tiramisù Pistachio" at bounding box center [490, 262] width 400 height 33
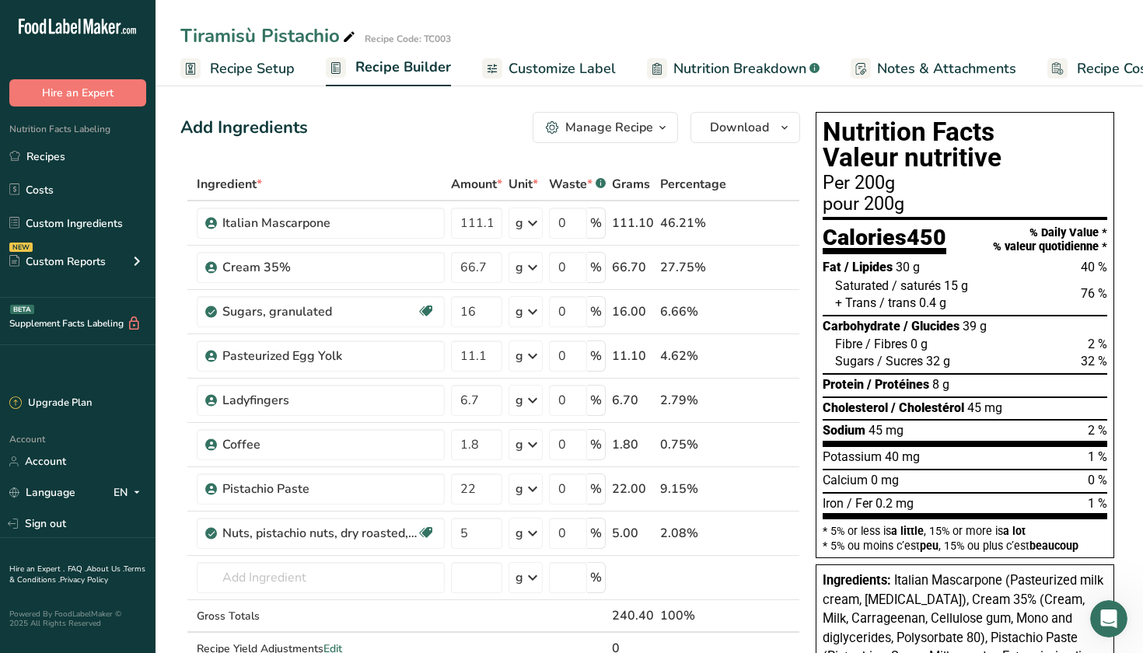
click at [257, 69] on span "Recipe Setup" at bounding box center [252, 68] width 85 height 21
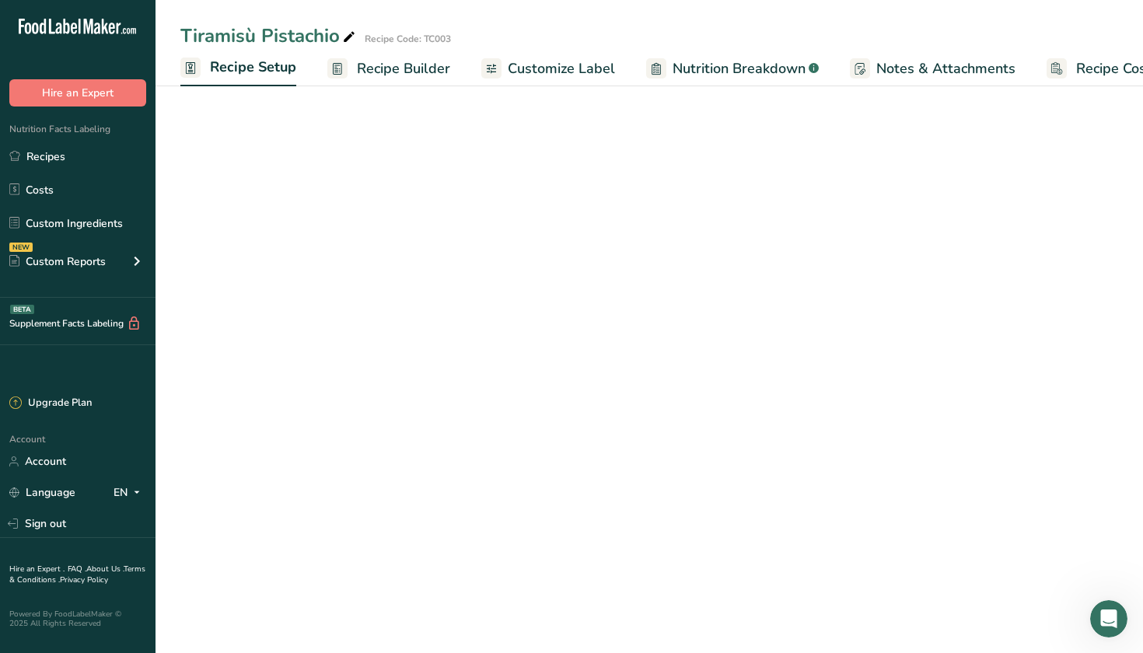
scroll to position [0, 5]
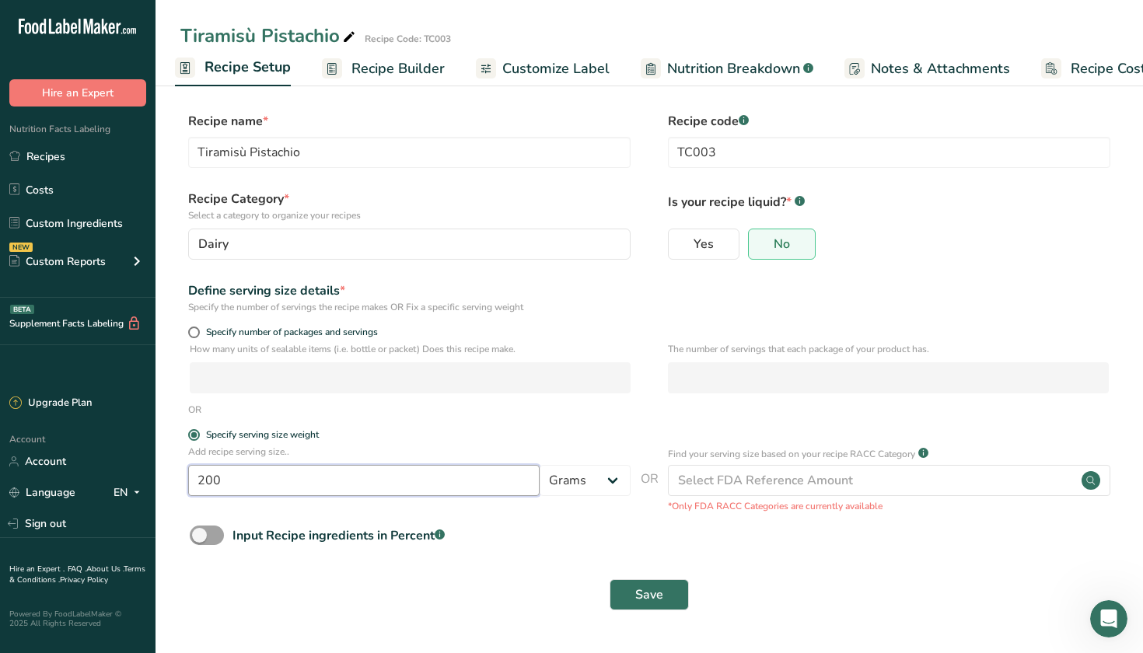
click at [410, 468] on input "200" at bounding box center [364, 480] width 352 height 31
type input "100"
click at [644, 593] on span "Save" at bounding box center [650, 595] width 28 height 19
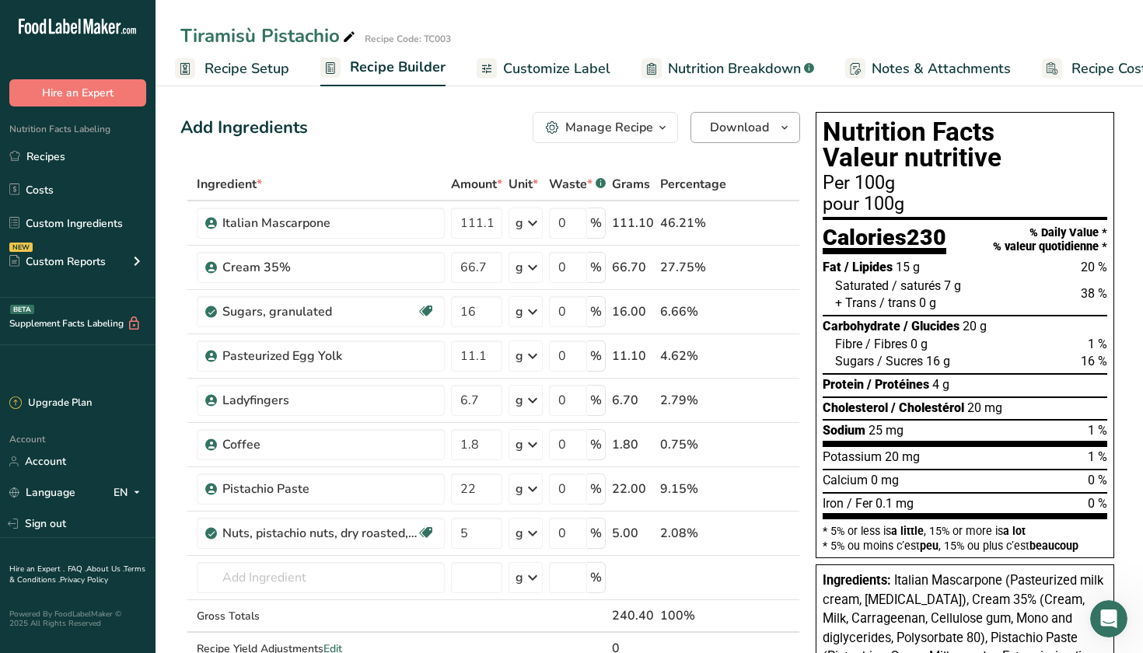
click at [762, 131] on span "Download" at bounding box center [739, 127] width 59 height 19
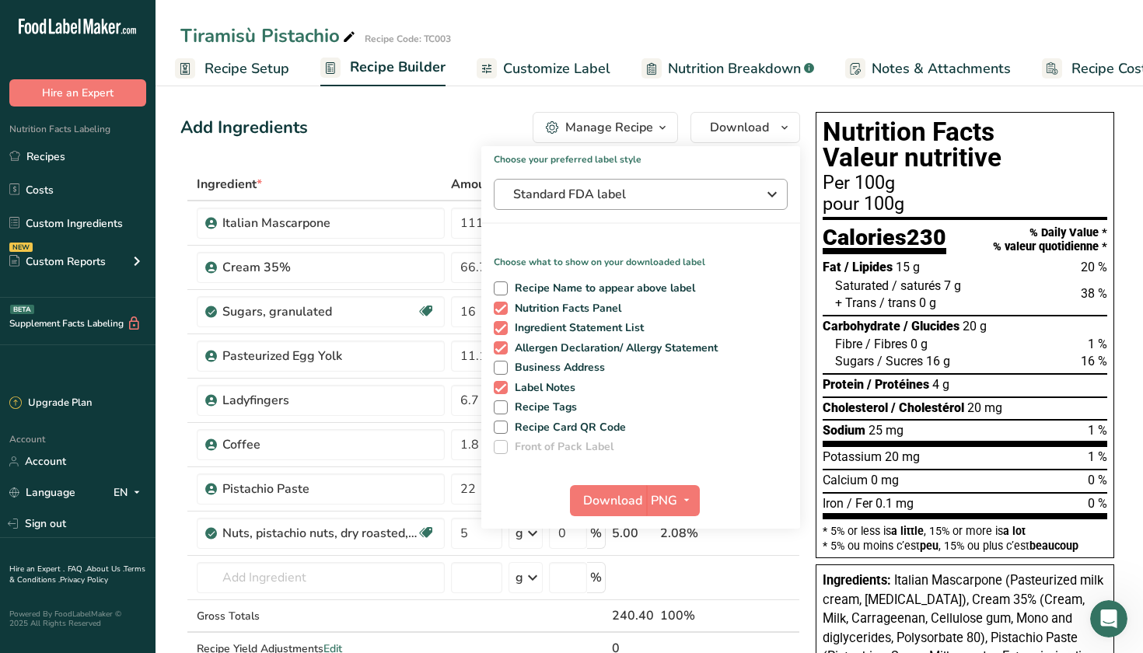
click at [612, 198] on span "Standard FDA label" at bounding box center [629, 194] width 233 height 19
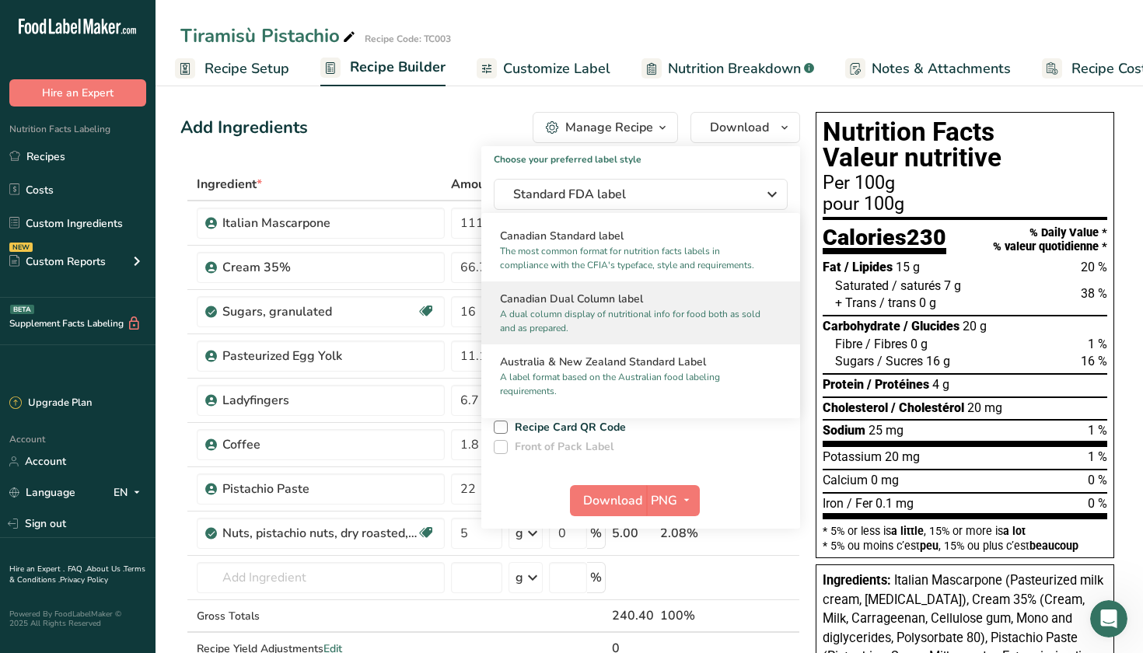
scroll to position [619, 0]
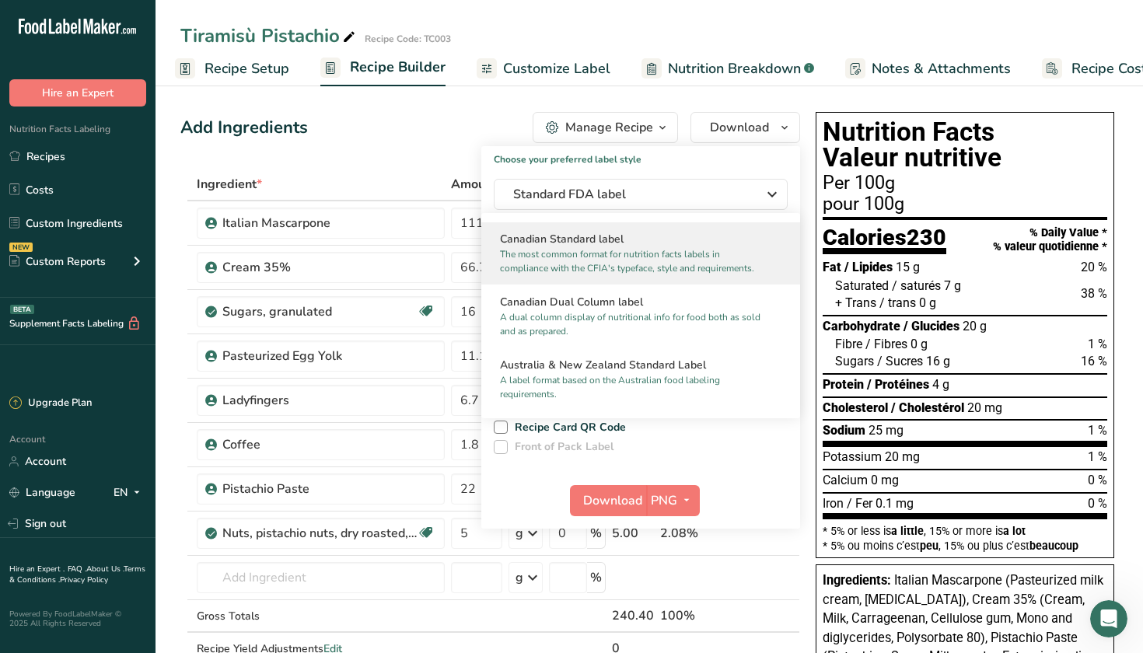
click at [600, 247] on p "The most common format for nutrition facts labels in compliance with the CFIA's…" at bounding box center [634, 261] width 268 height 28
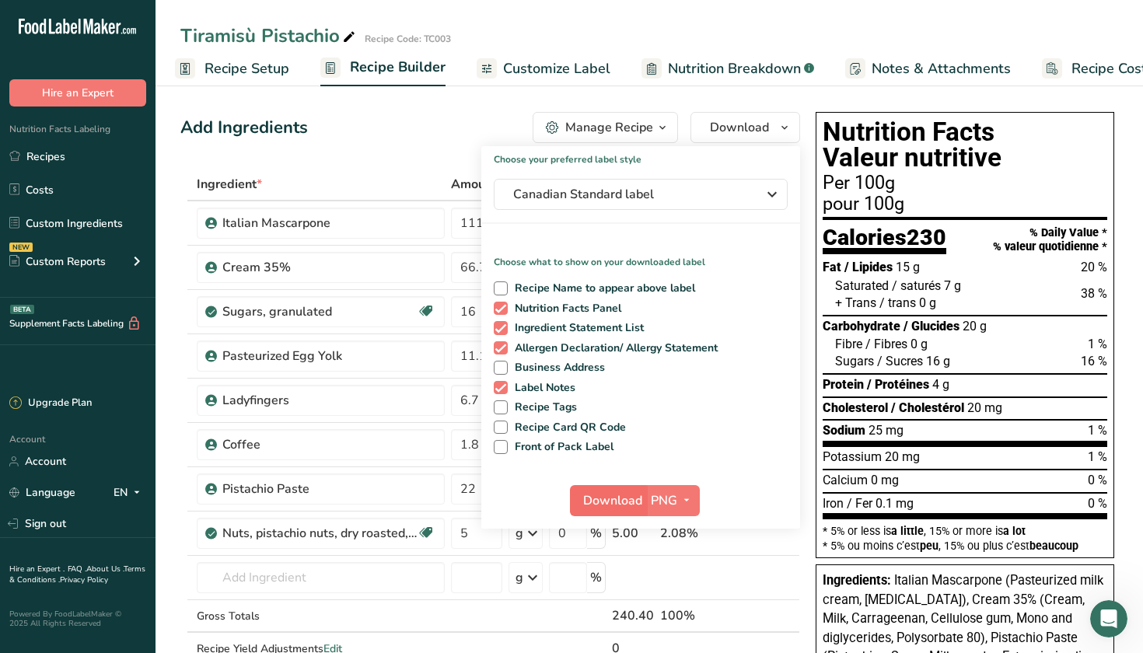
click at [621, 494] on span "Download" at bounding box center [612, 501] width 59 height 19
click at [744, 49] on div "Tiramisù Pistachio Recipe Code: TC003" at bounding box center [650, 36] width 988 height 28
